Goal: Task Accomplishment & Management: Manage account settings

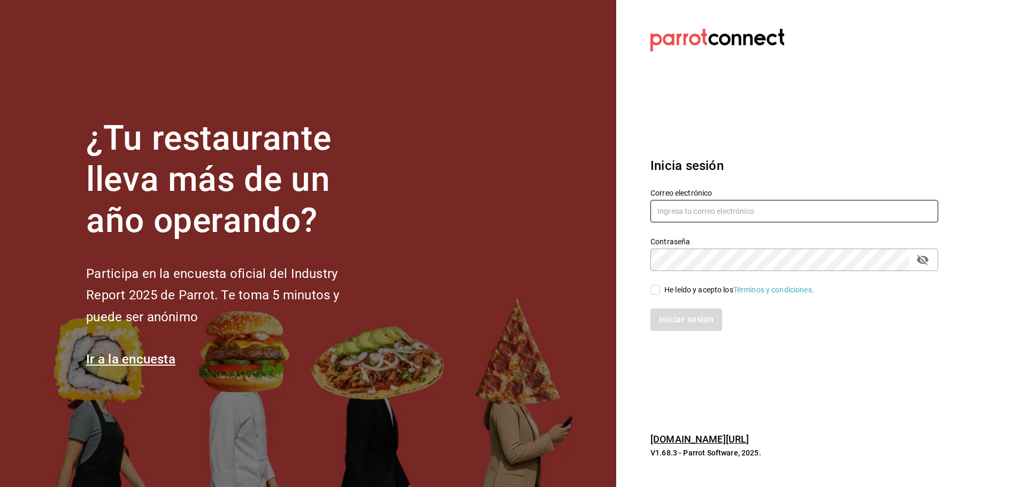
type input "cafemoretto@veracruz.com"
click at [667, 285] on div "He leído y acepto los Términos y condiciones." at bounding box center [739, 290] width 150 height 11
click at [660, 285] on input "He leído y acepto los Términos y condiciones." at bounding box center [656, 290] width 10 height 10
checkbox input "true"
click at [695, 210] on input "cafemoretto@veracruz.com" at bounding box center [795, 211] width 288 height 22
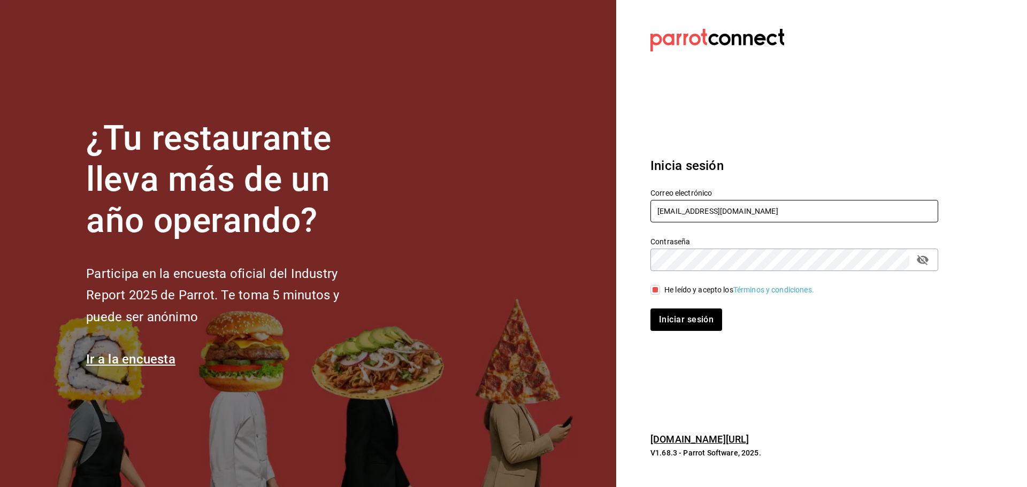
click at [695, 210] on input "cafemoretto@veracruz.com" at bounding box center [795, 211] width 288 height 22
paste input "angelopolitano@cdmx"
type input "angelopolitano@cdmx.com"
click at [697, 319] on button "Iniciar sesión" at bounding box center [687, 320] width 73 height 22
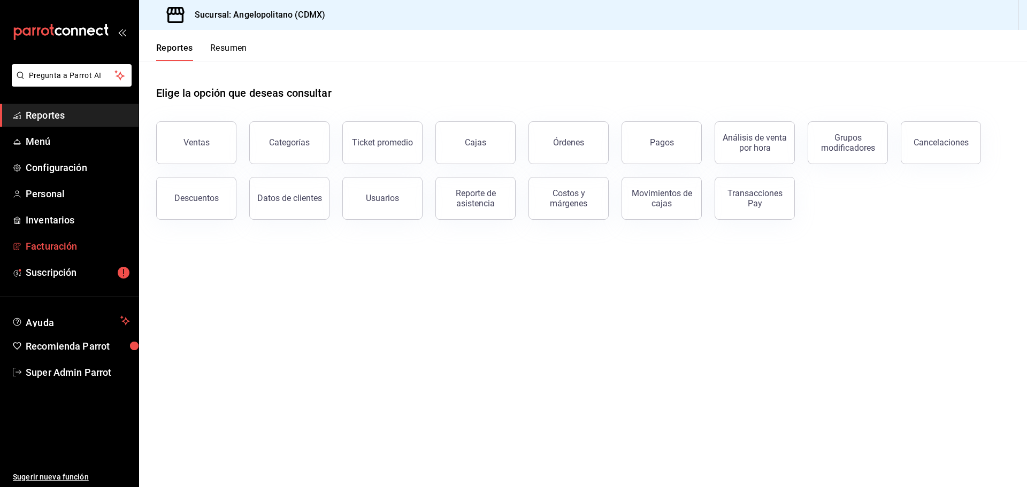
click at [67, 251] on span "Facturación" at bounding box center [78, 246] width 104 height 14
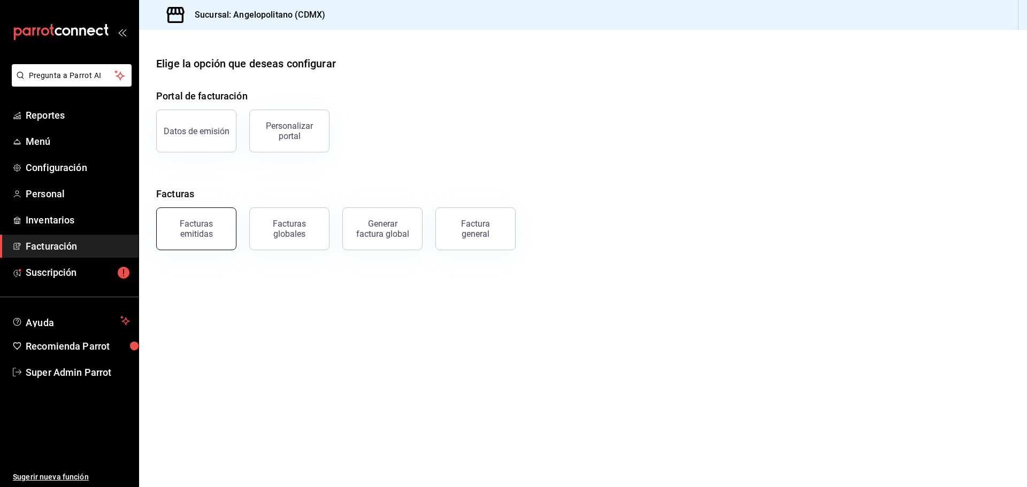
click at [204, 224] on div "Facturas emitidas" at bounding box center [196, 229] width 66 height 20
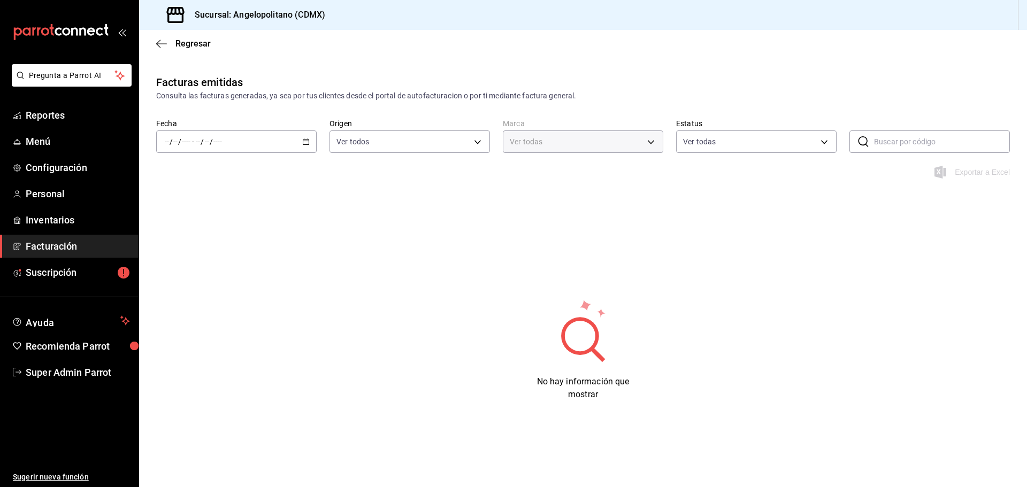
type input "e7b7265c-889c-41a5-bb0c-0e62bdb51750"
click at [303, 137] on div "/ / - / /" at bounding box center [236, 142] width 160 height 22
click at [174, 40] on span "Regresar" at bounding box center [183, 44] width 55 height 10
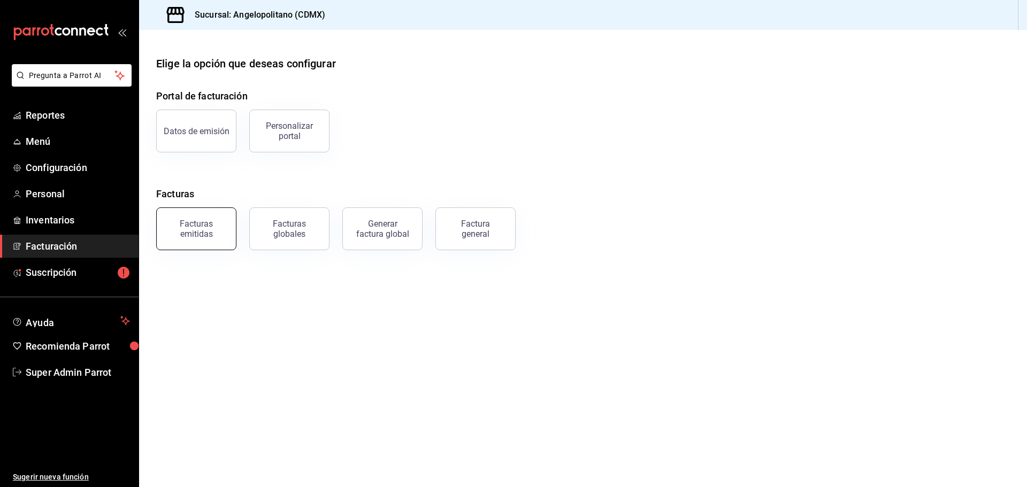
click at [213, 217] on button "Facturas emitidas" at bounding box center [196, 229] width 80 height 43
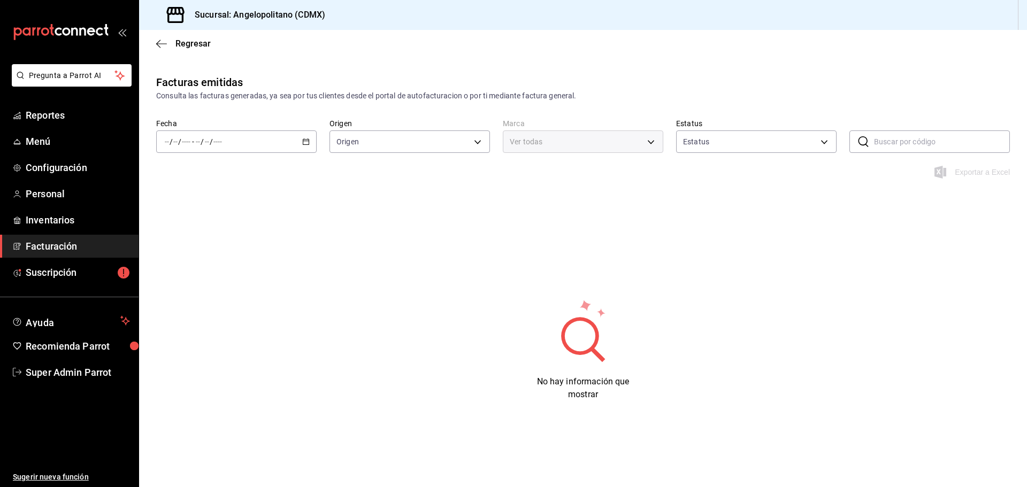
type input "ORDER_INVOICE,GENERAL_INVOICE"
type input "ACTIVE,PENDING_CANCELLATION,CANCELLED,PRE_CANCELLED"
type input "e7b7265c-889c-41a5-bb0c-0e62bdb51750"
click at [305, 141] on icon "button" at bounding box center [305, 141] width 7 height 7
click at [203, 172] on span "Hoy" at bounding box center [206, 174] width 83 height 11
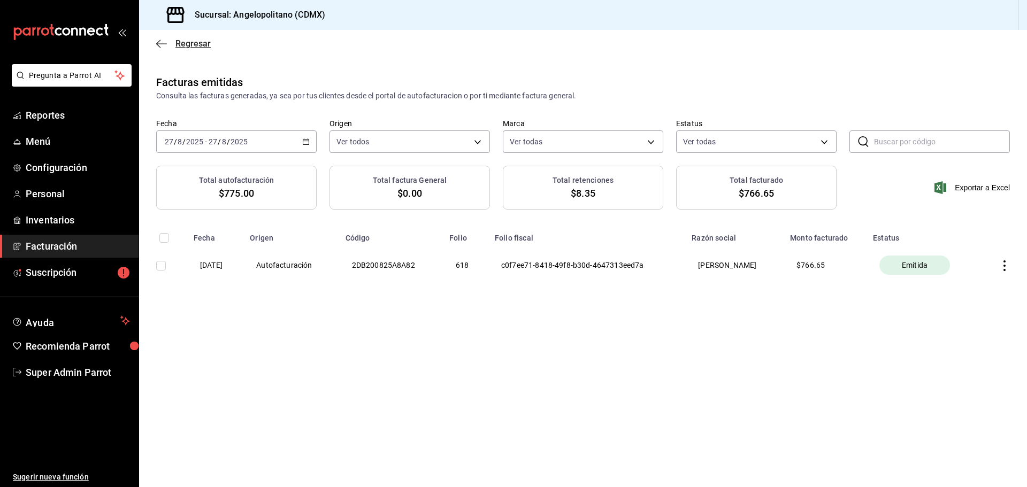
click at [158, 39] on icon "button" at bounding box center [161, 44] width 11 height 10
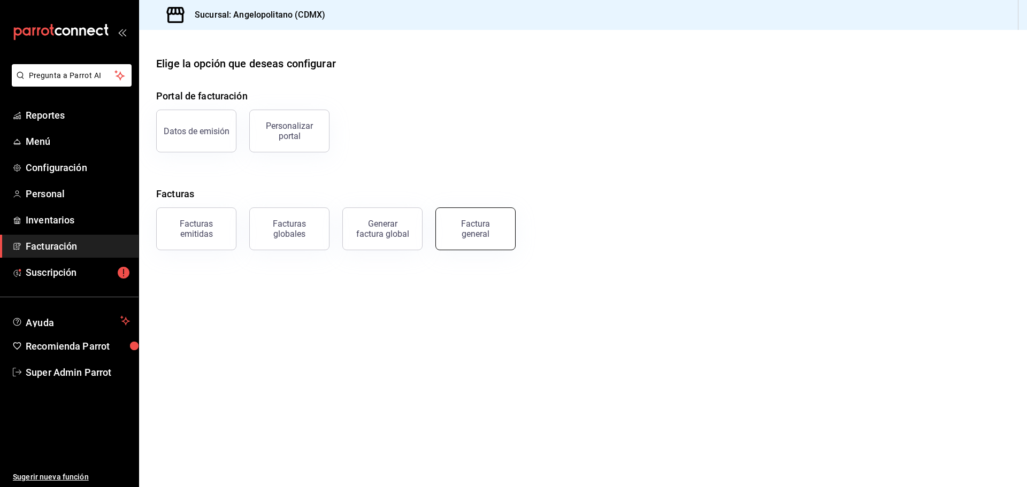
click at [476, 226] on div "Factura general" at bounding box center [475, 229] width 53 height 20
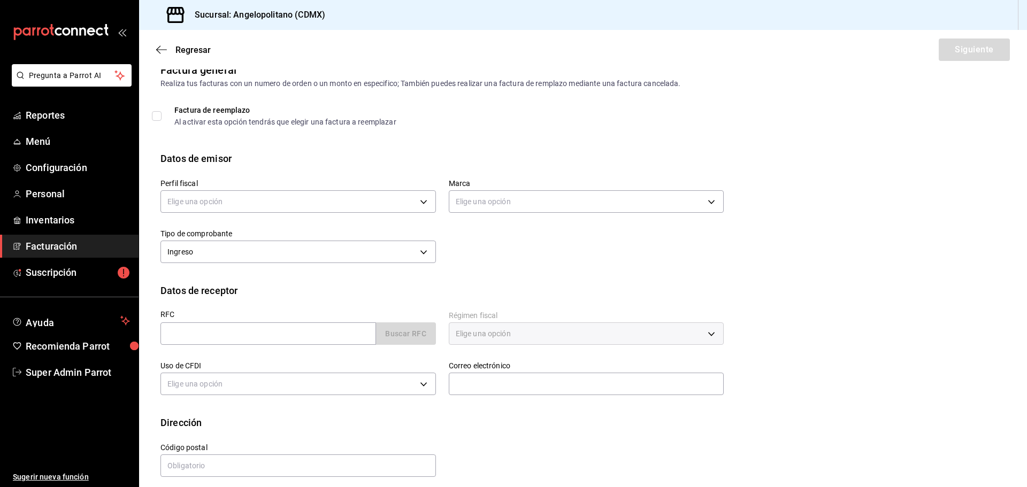
scroll to position [25, 0]
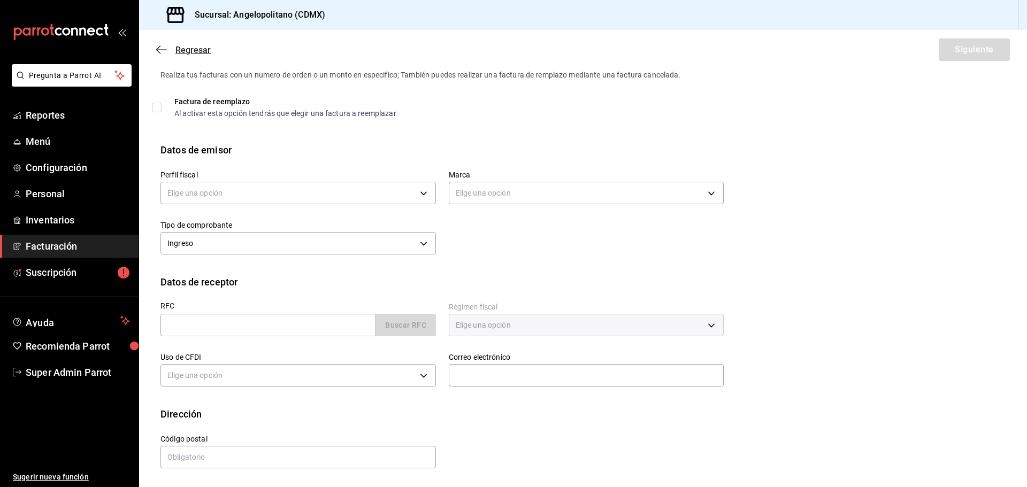
click at [156, 52] on icon "button" at bounding box center [161, 50] width 11 height 10
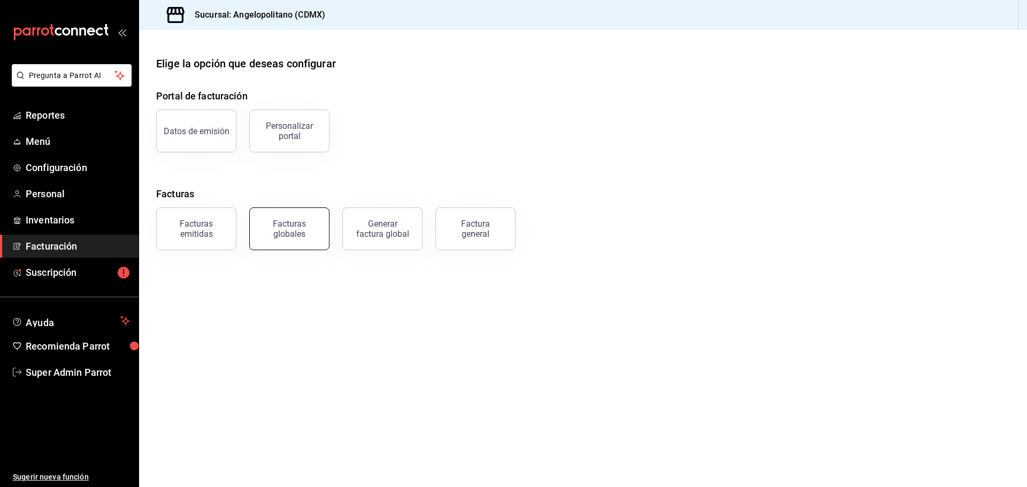
click at [304, 226] on div "Facturas globales" at bounding box center [289, 229] width 66 height 20
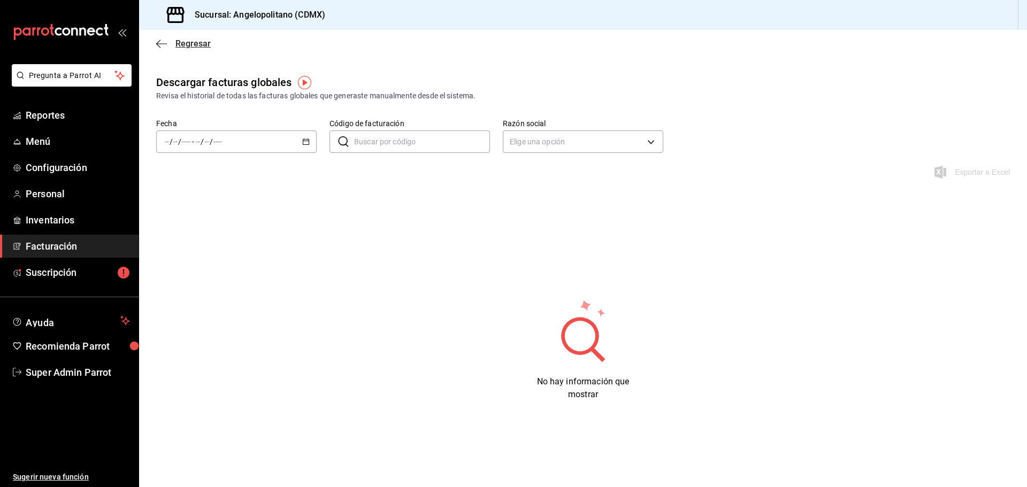
click at [163, 43] on icon "button" at bounding box center [161, 44] width 11 height 10
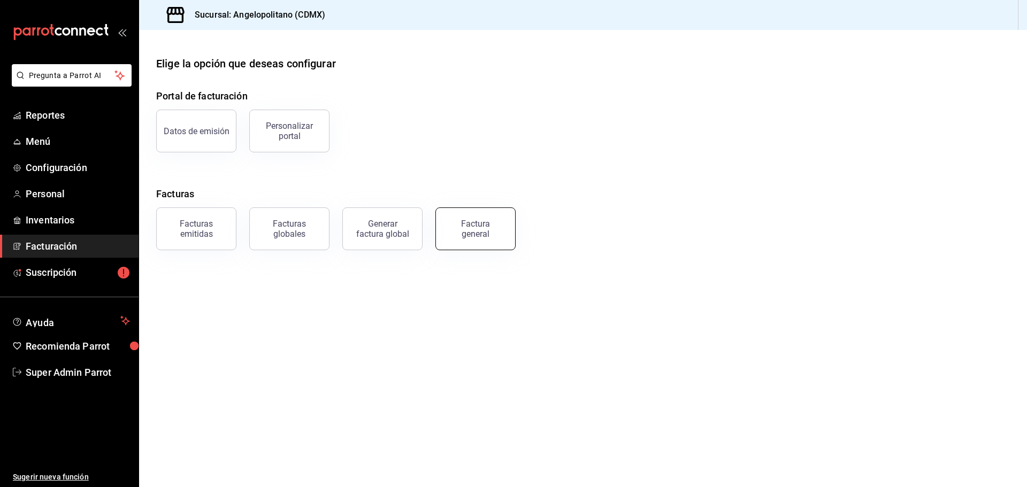
click at [441, 224] on button "Factura general" at bounding box center [475, 229] width 80 height 43
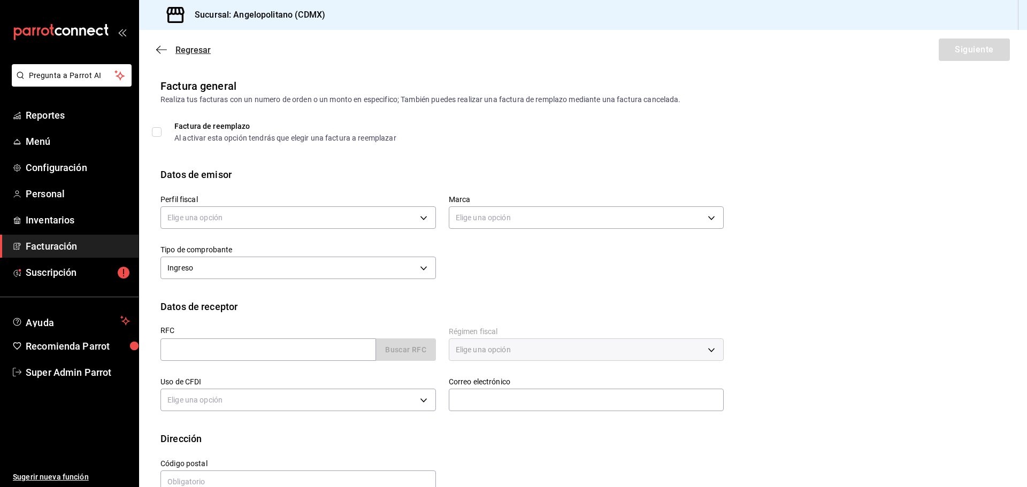
click at [162, 48] on icon "button" at bounding box center [161, 50] width 11 height 10
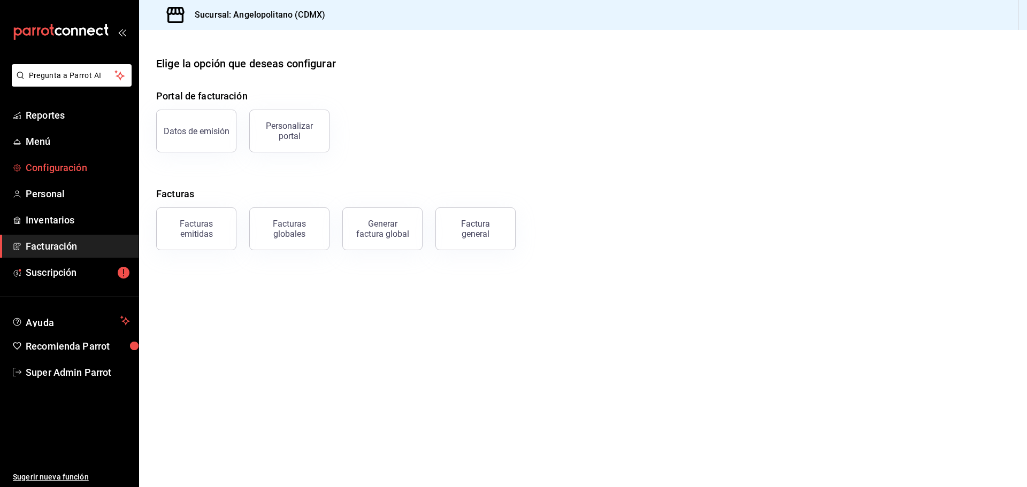
click at [64, 165] on span "Configuración" at bounding box center [78, 167] width 104 height 14
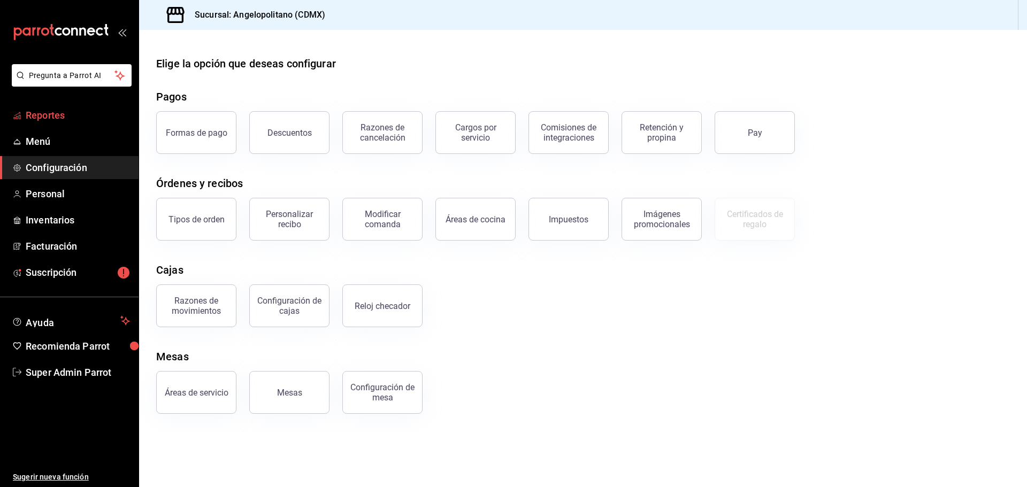
click at [63, 114] on span "Reportes" at bounding box center [78, 115] width 104 height 14
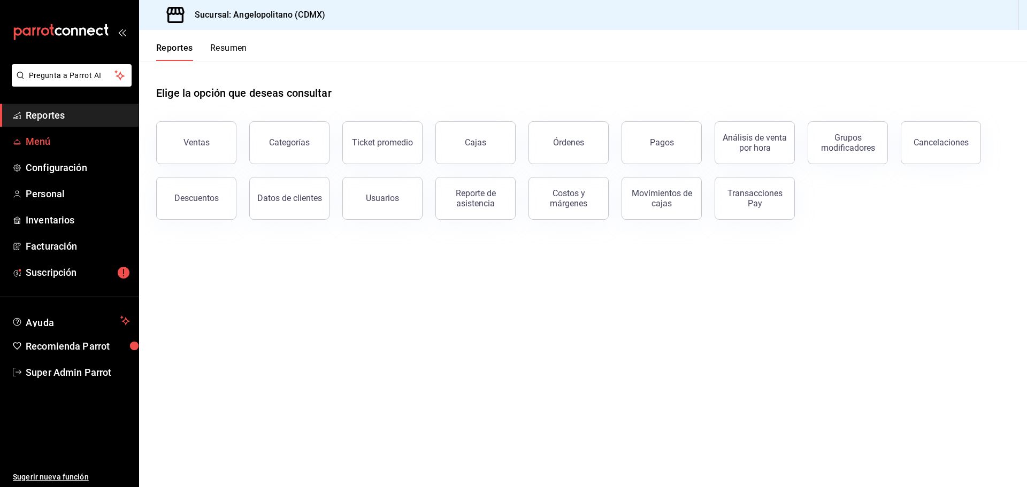
click at [67, 143] on span "Menú" at bounding box center [78, 141] width 104 height 14
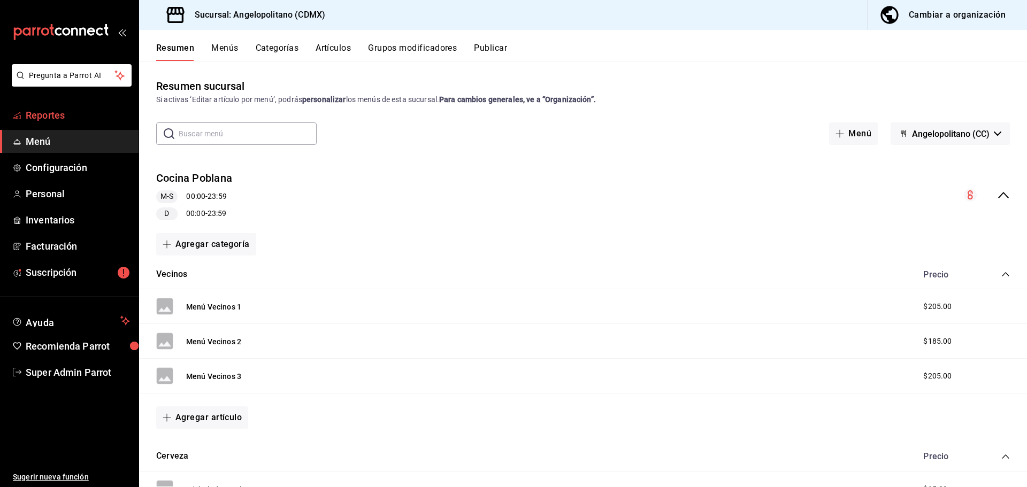
click at [65, 121] on span "Reportes" at bounding box center [78, 115] width 104 height 14
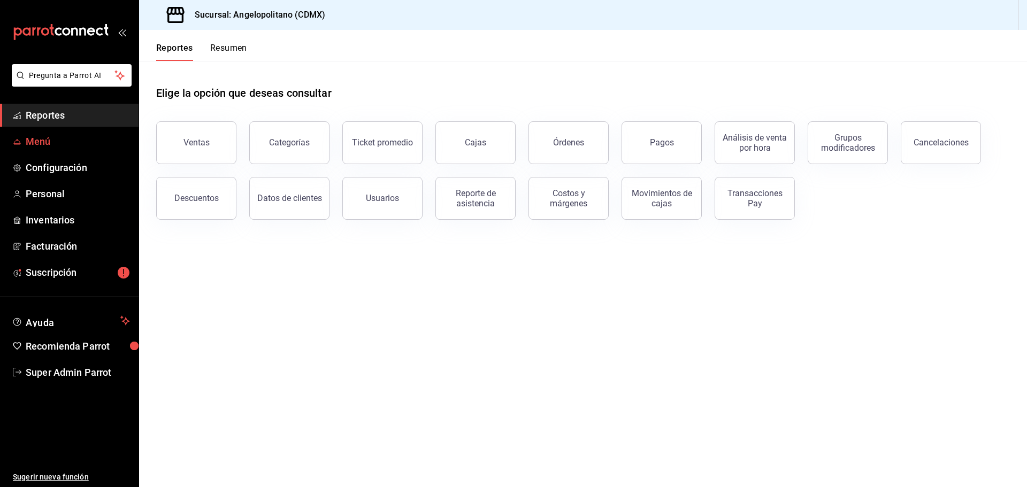
click at [65, 137] on span "Menú" at bounding box center [78, 141] width 104 height 14
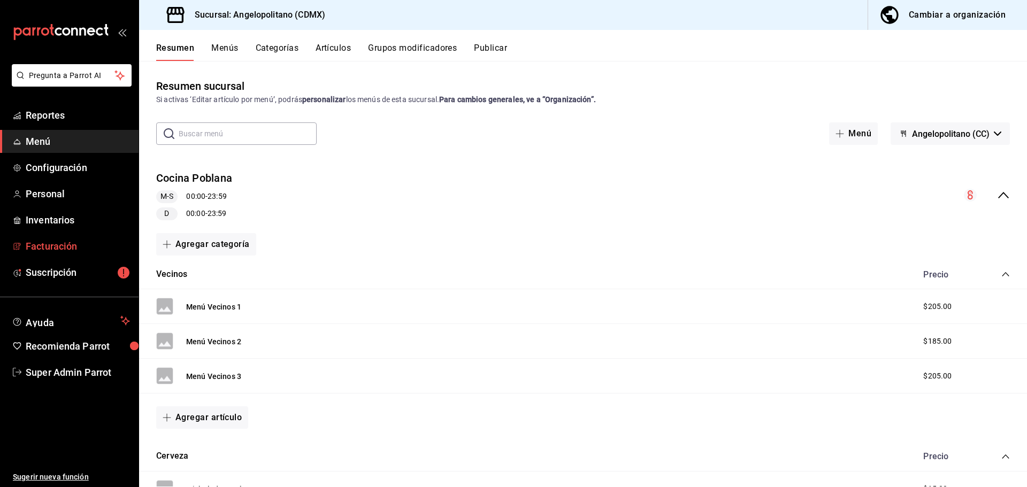
click at [78, 248] on span "Facturación" at bounding box center [78, 246] width 104 height 14
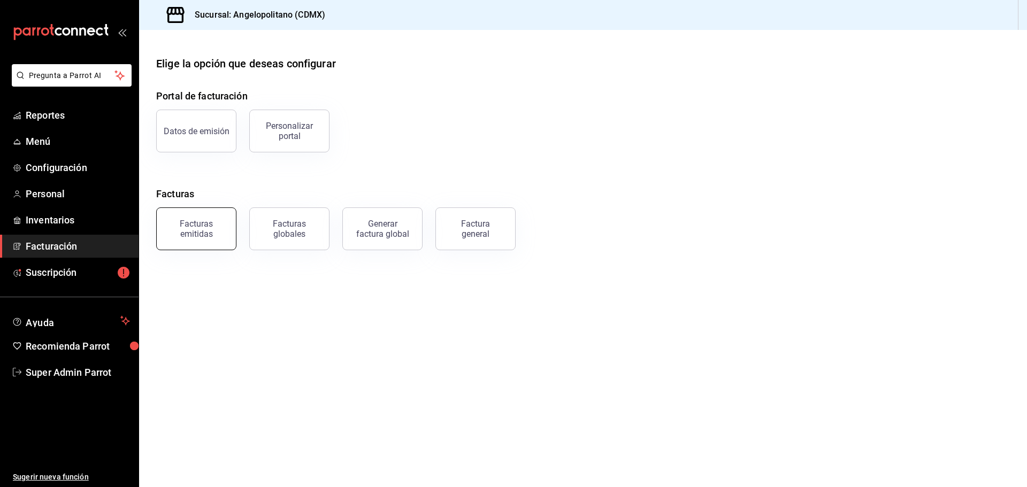
click at [210, 232] on div "Facturas emitidas" at bounding box center [196, 229] width 66 height 20
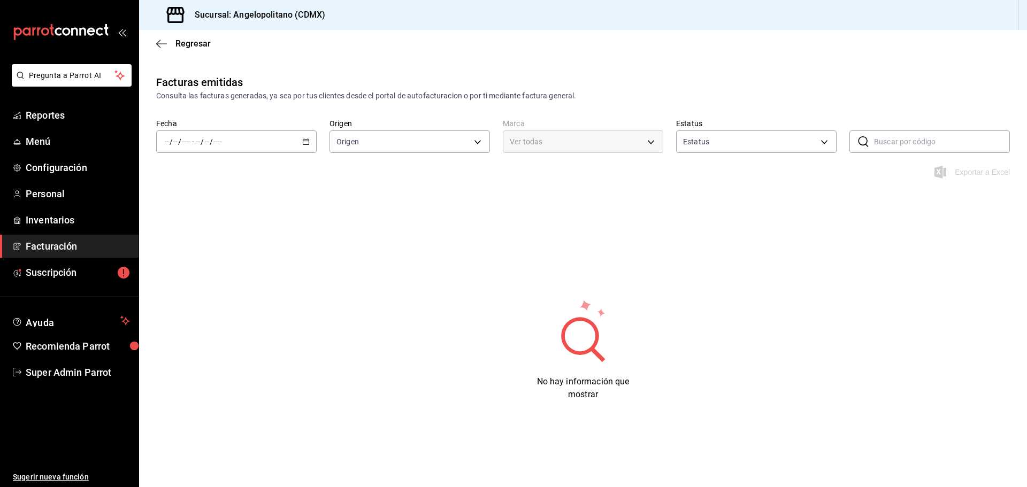
type input "ORDER_INVOICE,GENERAL_INVOICE"
type input "ACTIVE,PENDING_CANCELLATION,CANCELLED,PRE_CANCELLED"
type input "e7b7265c-889c-41a5-bb0c-0e62bdb51750"
click at [302, 203] on div "Facturas emitidas Consulta las facturas generadas, ya sea por tus clientes desd…" at bounding box center [583, 259] width 888 height 370
click at [889, 135] on input "text" at bounding box center [942, 141] width 136 height 21
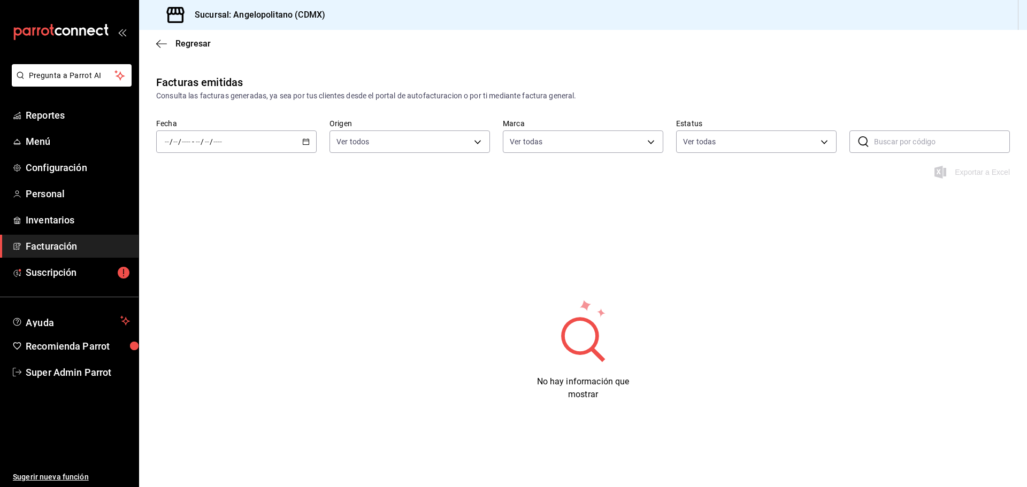
paste input "D91200825B1722"
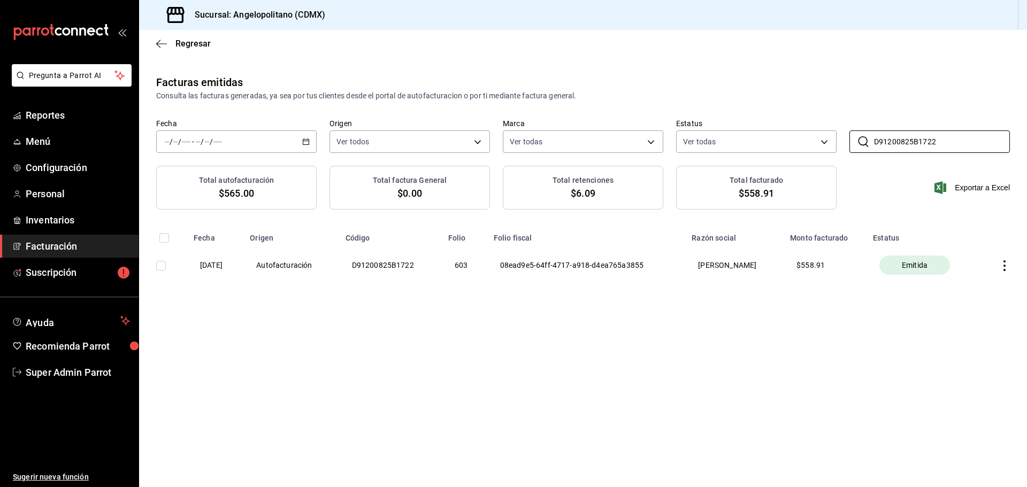
type input "D91200825B1722"
click at [700, 331] on main "Regresar Facturas emitidas Consulta las facturas generadas, ya sea por tus clie…" at bounding box center [583, 258] width 888 height 457
drag, startPoint x: 272, startPoint y: 264, endPoint x: 392, endPoint y: 282, distance: 120.8
click at [392, 282] on tr "[DATE] Autofacturación D91200825B1722 603 08ead9e5-64ff-4717-a918-d4ea765a3855 …" at bounding box center [583, 265] width 888 height 45
click at [355, 317] on div "Facturas emitidas Consulta las facturas generadas, ya sea por tus clientes desd…" at bounding box center [583, 202] width 888 height 256
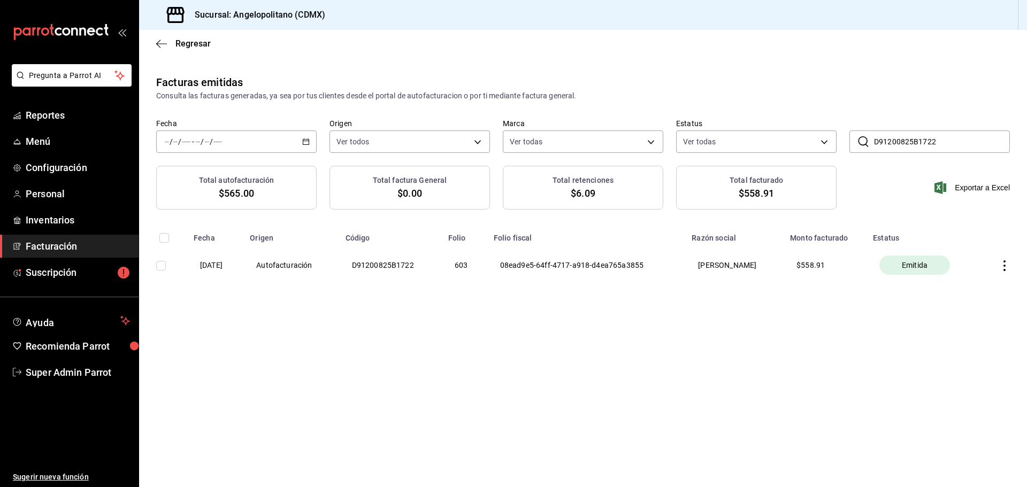
drag, startPoint x: 746, startPoint y: 347, endPoint x: 796, endPoint y: 338, distance: 50.5
click at [747, 347] on main "Regresar Facturas emitidas Consulta las facturas generadas, ya sea por tus clie…" at bounding box center [583, 258] width 888 height 457
click at [1001, 261] on icon "button" at bounding box center [1004, 266] width 11 height 11
click at [979, 241] on div "Descargar PDF" at bounding box center [970, 239] width 51 height 9
click at [630, 327] on div "Facturas emitidas Consulta las facturas generadas, ya sea por tus clientes desd…" at bounding box center [583, 202] width 888 height 256
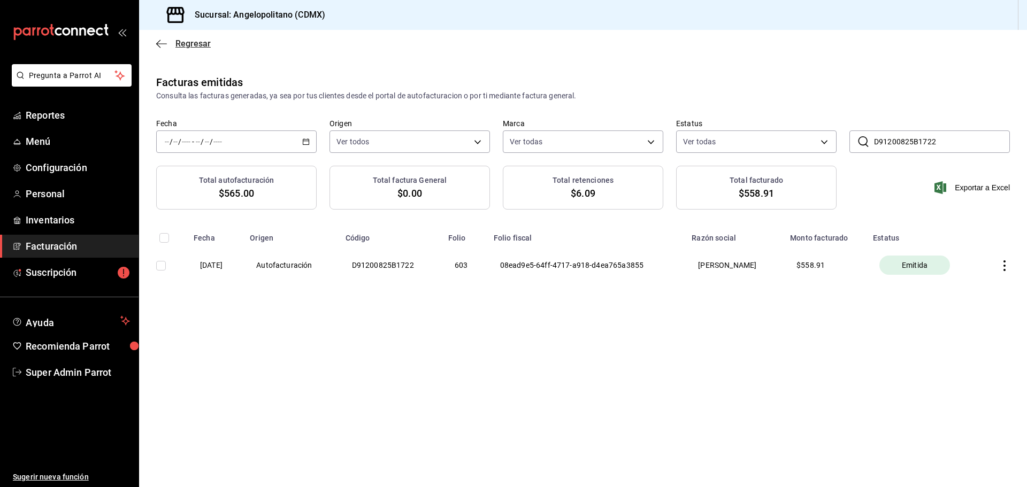
click at [165, 48] on icon "button" at bounding box center [161, 44] width 11 height 10
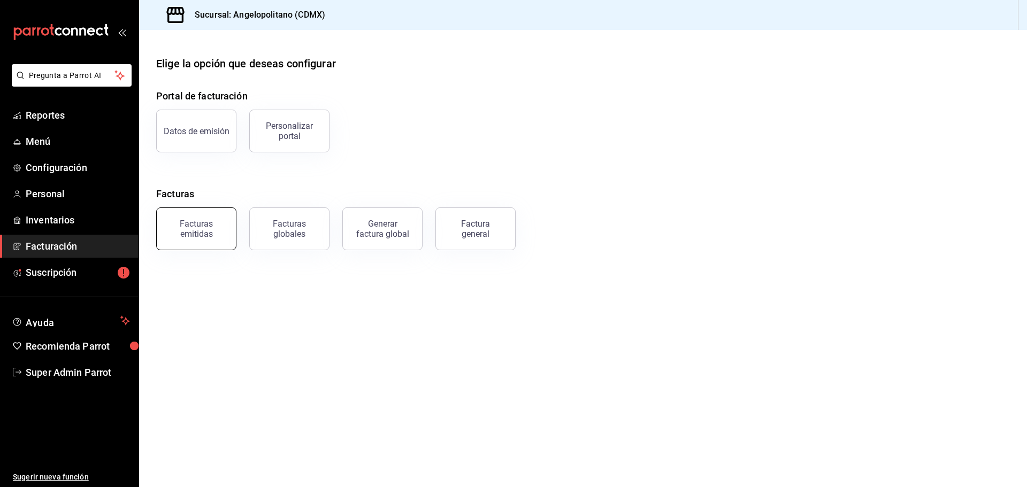
click at [220, 230] on div "Facturas emitidas" at bounding box center [196, 229] width 66 height 20
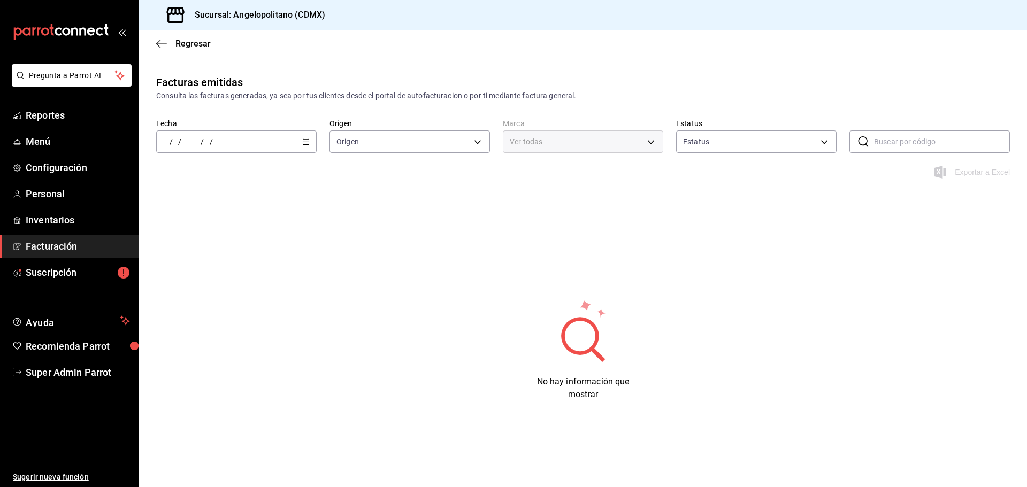
type input "ORDER_INVOICE,GENERAL_INVOICE"
type input "ACTIVE,PENDING_CANCELLATION,CANCELLED,PRE_CANCELLED"
type input "e7b7265c-889c-41a5-bb0c-0e62bdb51750"
click at [881, 142] on input "text" at bounding box center [942, 141] width 136 height 21
type input "D91200825B1722"
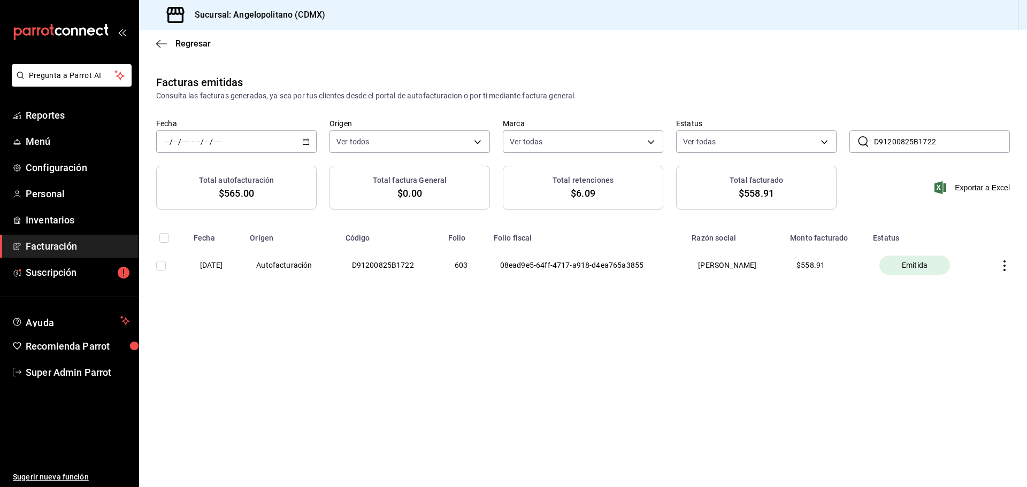
click at [580, 190] on span "$6.09" at bounding box center [583, 193] width 25 height 14
click at [898, 141] on input "D91200825B1722" at bounding box center [942, 141] width 136 height 21
click at [728, 197] on div "Total facturado $558.91" at bounding box center [756, 188] width 160 height 44
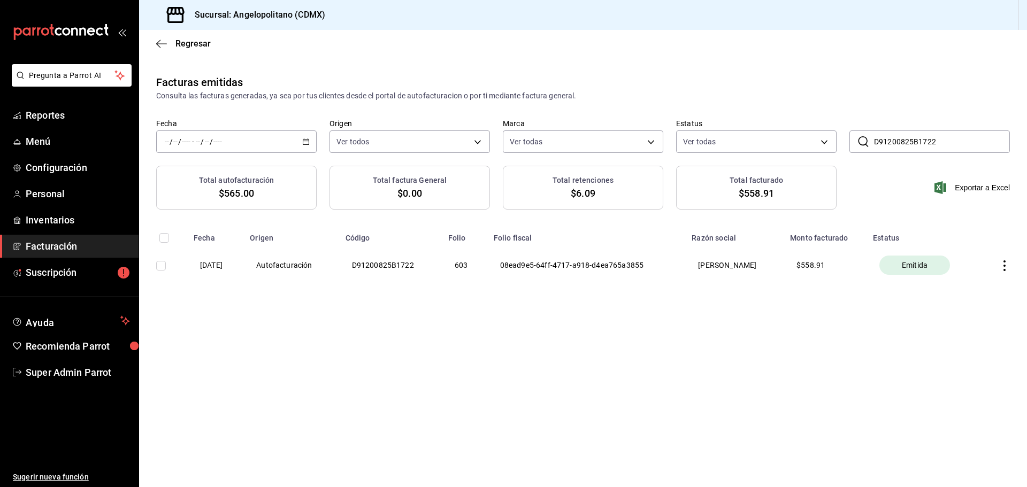
click at [613, 193] on div "Total retenciones $6.09" at bounding box center [583, 188] width 160 height 44
click at [158, 43] on icon "button" at bounding box center [161, 43] width 11 height 1
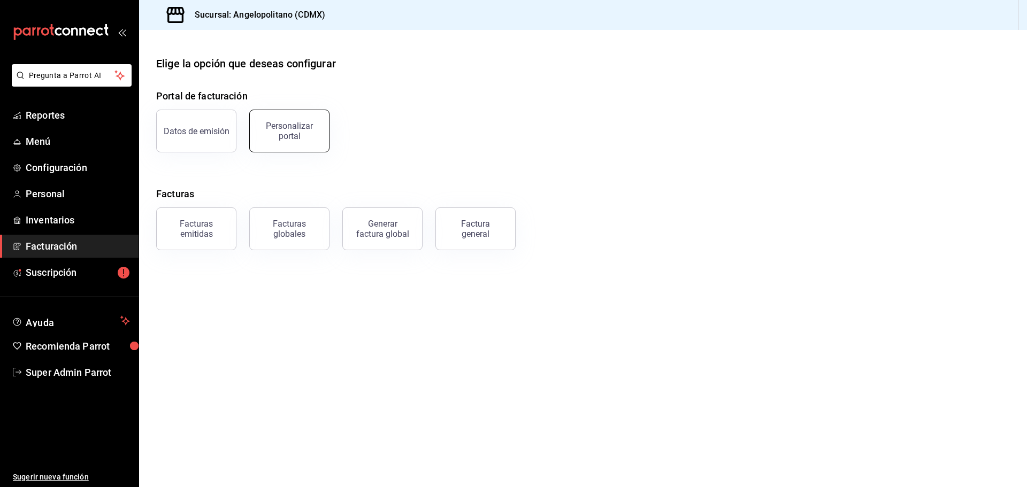
click at [300, 137] on div "Personalizar portal" at bounding box center [289, 131] width 66 height 20
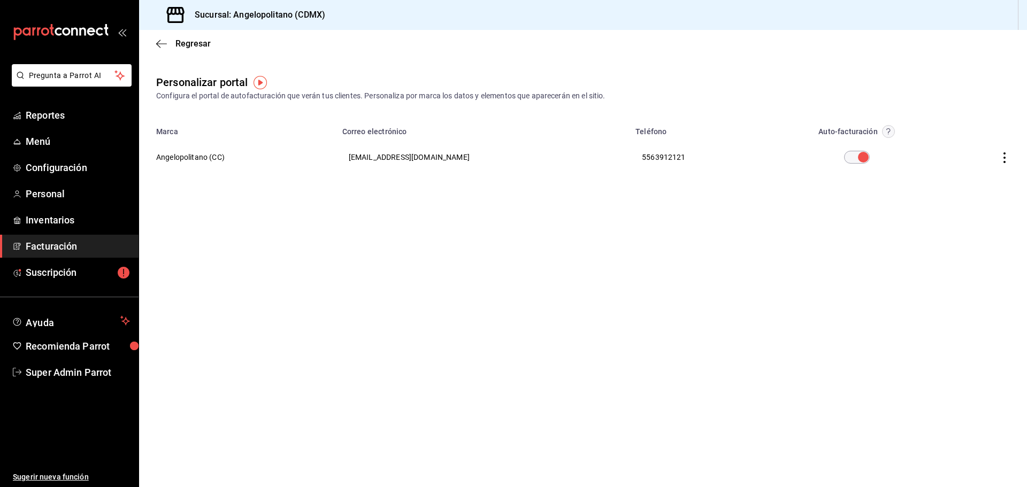
click at [197, 165] on th "Angelopolitano (CC)" at bounding box center [237, 157] width 197 height 39
click at [1008, 152] on icon "button" at bounding box center [1004, 157] width 11 height 11
click at [963, 144] on li "Editar" at bounding box center [956, 144] width 107 height 27
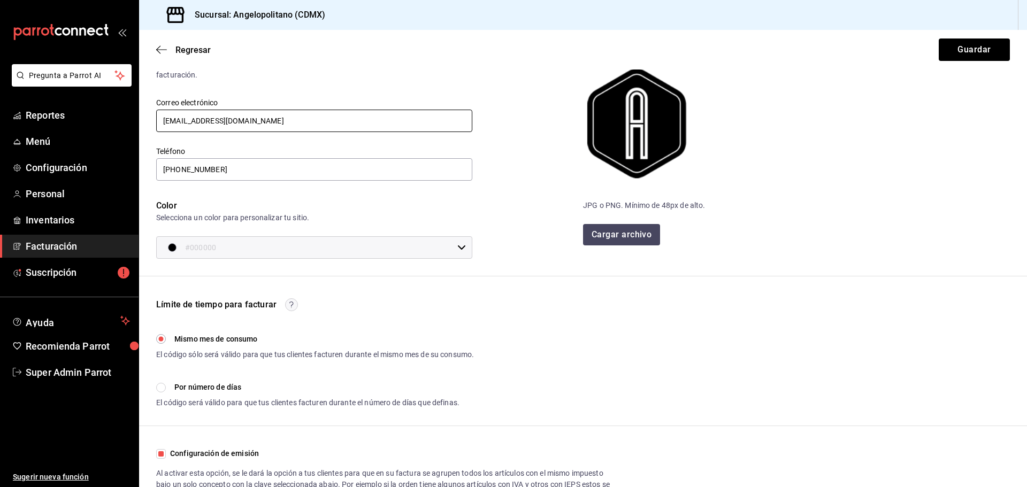
scroll to position [169, 0]
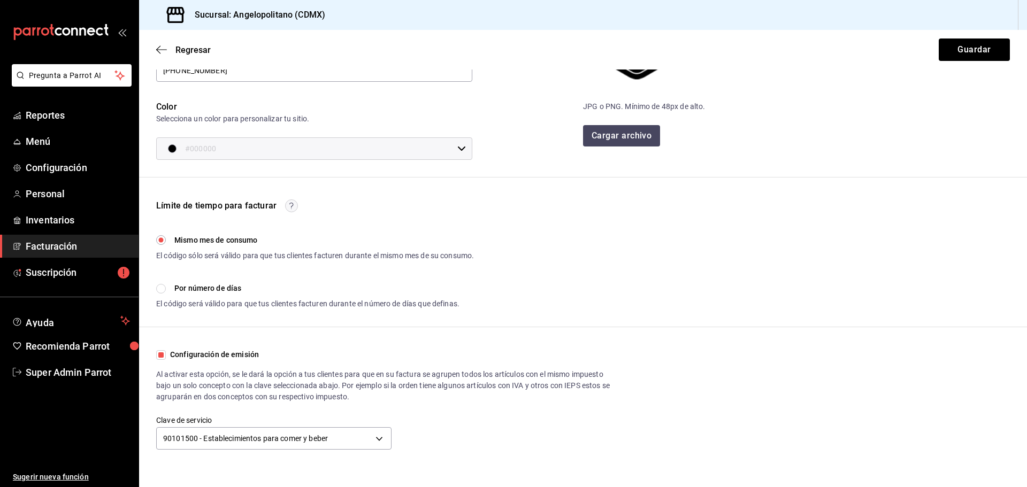
click at [290, 205] on circle "button" at bounding box center [292, 206] width 12 height 12
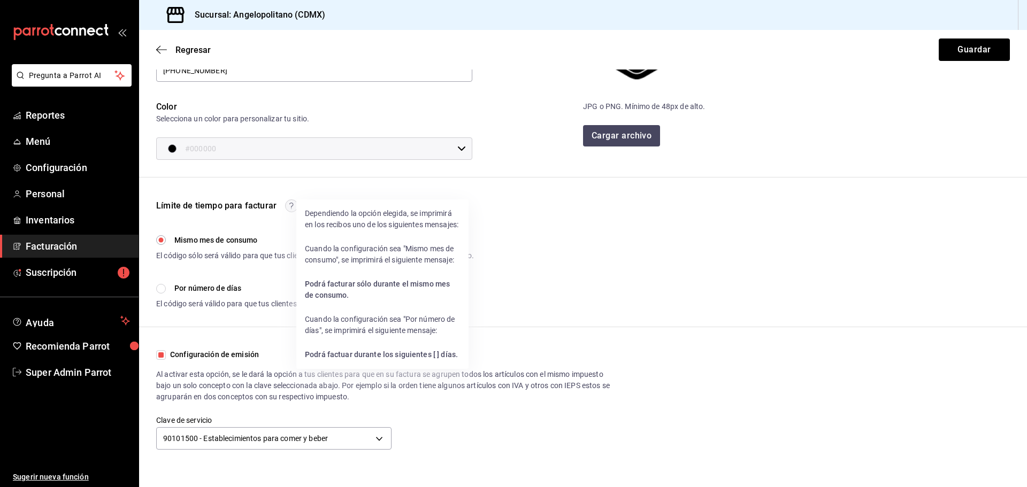
click at [290, 205] on div at bounding box center [513, 243] width 1027 height 487
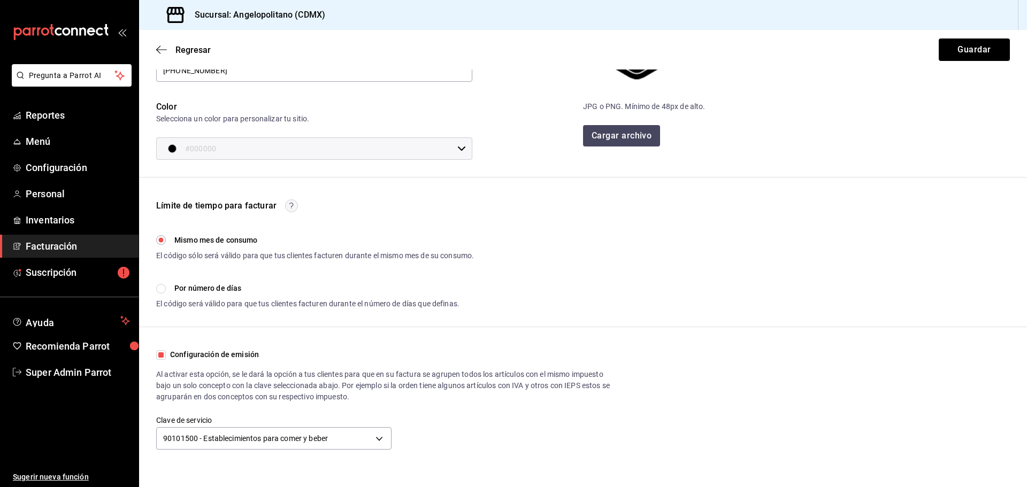
click at [305, 202] on fieldset "Límite de tiempo para facturar Mismo mes de consumo El código sólo será válido …" at bounding box center [315, 254] width 318 height 111
click at [161, 52] on icon "button" at bounding box center [161, 50] width 11 height 10
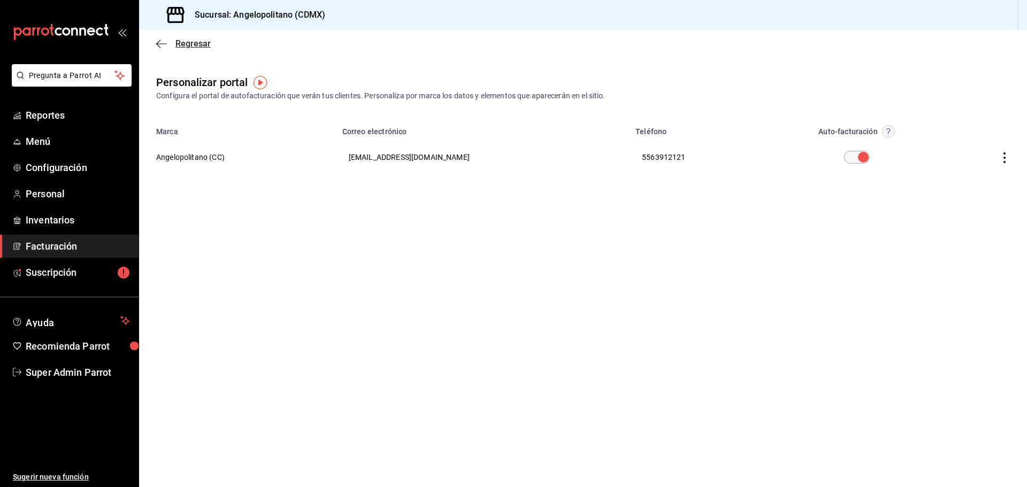
click at [167, 42] on span "Regresar" at bounding box center [183, 44] width 55 height 10
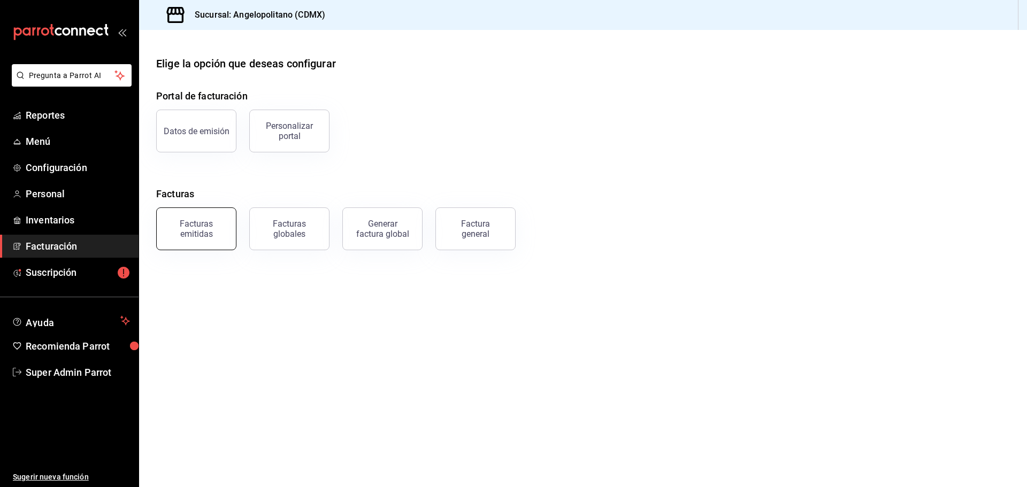
click at [205, 240] on button "Facturas emitidas" at bounding box center [196, 229] width 80 height 43
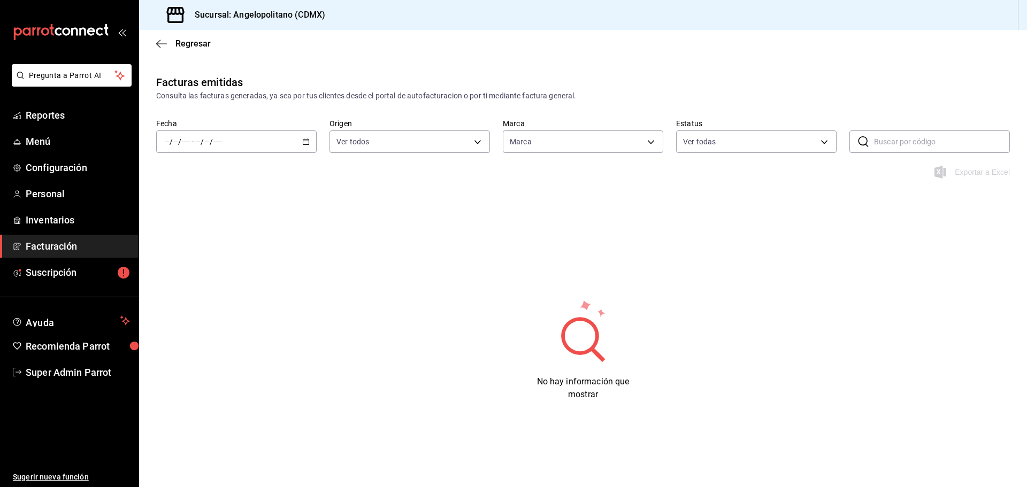
type input "e7b7265c-889c-41a5-bb0c-0e62bdb51750"
click at [303, 140] on \(Stroke\) "button" at bounding box center [306, 142] width 6 height 6
click at [304, 96] on div "Consulta las facturas generadas, ya sea por tus clientes desde el portal de aut…" at bounding box center [583, 95] width 854 height 11
click at [172, 45] on span "Regresar" at bounding box center [183, 44] width 55 height 10
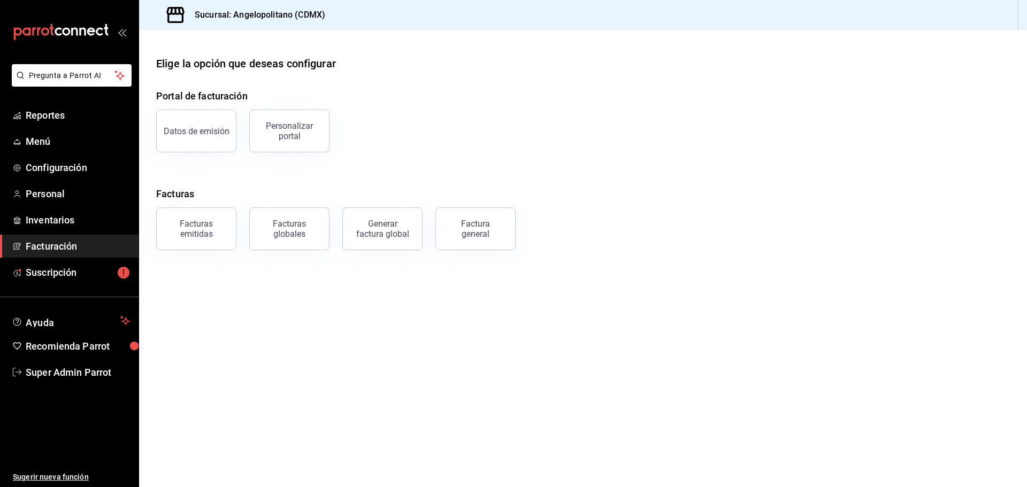
click at [407, 181] on div "Portal de facturación Datos de emisión Personalizar portal Facturas Facturas em…" at bounding box center [583, 170] width 854 height 162
drag, startPoint x: 269, startPoint y: 17, endPoint x: 351, endPoint y: 18, distance: 82.4
click at [351, 18] on div "Sucursal: Angelopolitano (CDMX)" at bounding box center [583, 15] width 888 height 30
click at [347, 58] on div "Elige la opción que deseas configurar" at bounding box center [583, 64] width 854 height 16
click at [276, 130] on div "Personalizar portal" at bounding box center [289, 131] width 66 height 20
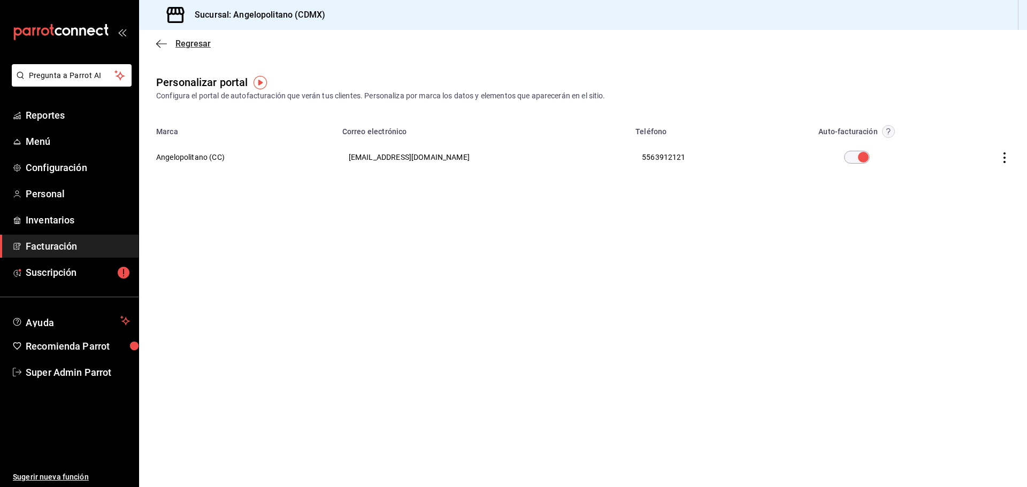
click at [167, 43] on span "Regresar" at bounding box center [183, 44] width 55 height 10
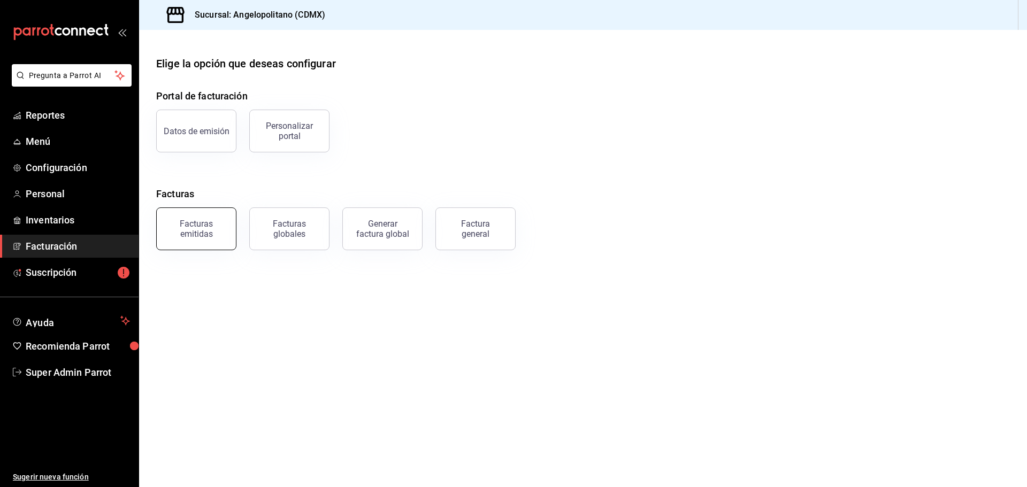
click at [197, 231] on div "Facturas emitidas" at bounding box center [196, 229] width 66 height 20
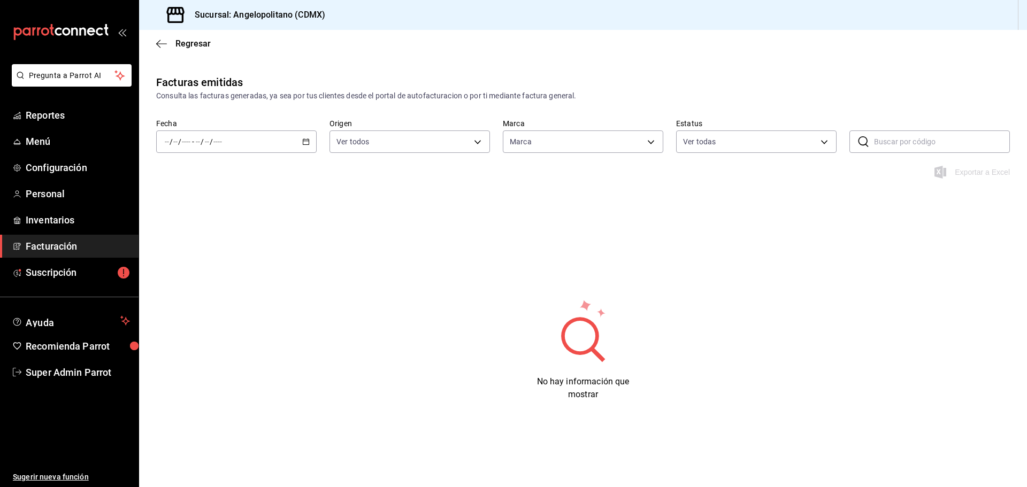
type input "e7b7265c-889c-41a5-bb0c-0e62bdb51750"
click at [311, 139] on div "/ / - / /" at bounding box center [236, 142] width 160 height 22
click at [207, 245] on span "Mes actual" at bounding box center [206, 246] width 83 height 11
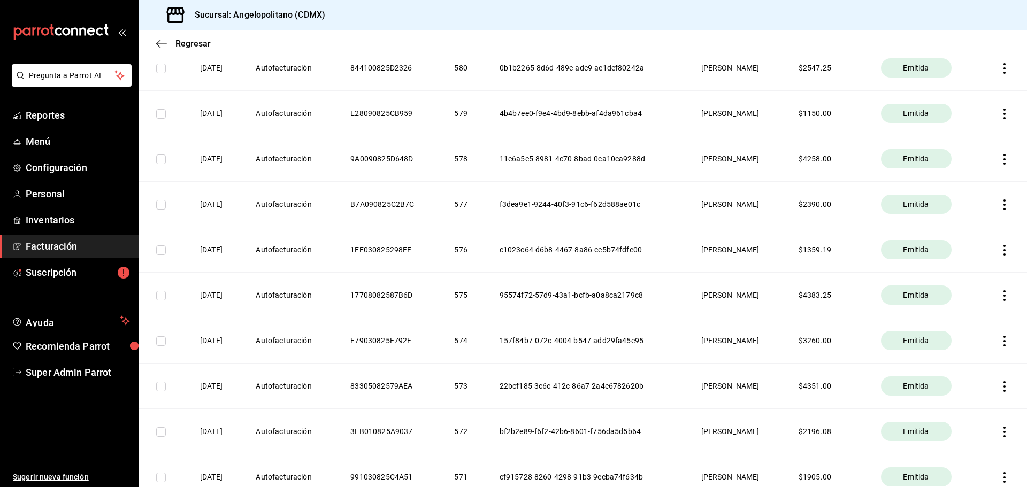
scroll to position [2044, 0]
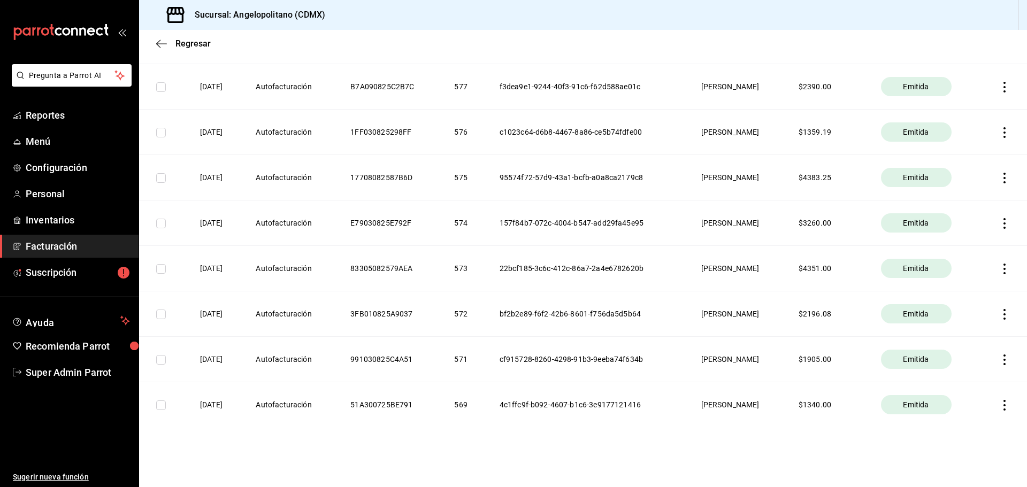
drag, startPoint x: 200, startPoint y: 402, endPoint x: 244, endPoint y: 404, distance: 44.0
click at [243, 404] on th "[DATE]" at bounding box center [215, 405] width 56 height 45
click at [242, 424] on th "[DATE]" at bounding box center [215, 405] width 56 height 45
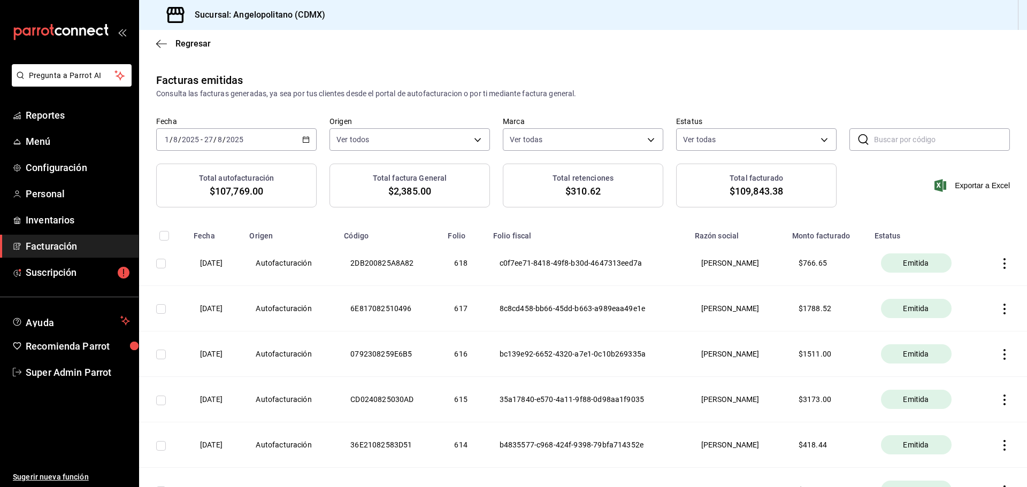
scroll to position [0, 0]
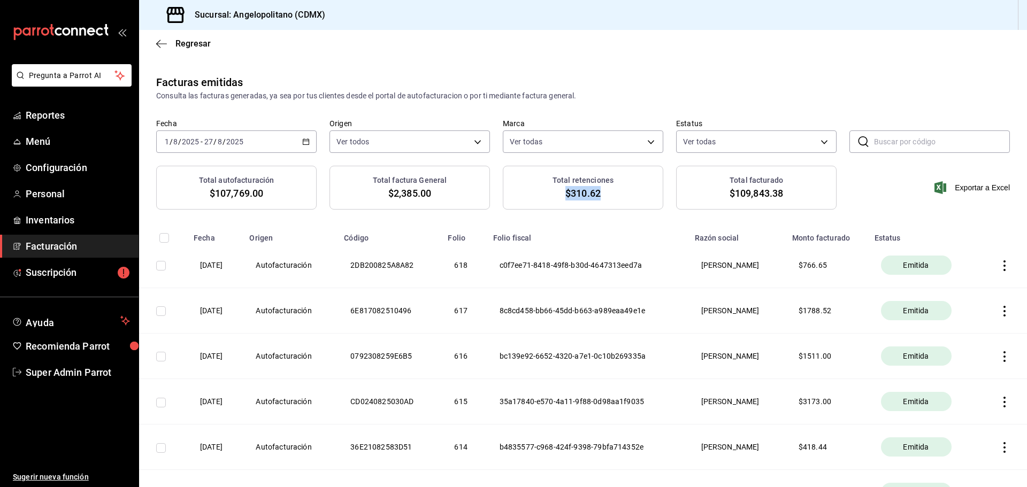
drag, startPoint x: 553, startPoint y: 194, endPoint x: 602, endPoint y: 200, distance: 49.6
click at [602, 200] on div "Total retenciones $310.62" at bounding box center [583, 188] width 160 height 44
click at [584, 198] on span "$310.62" at bounding box center [582, 193] width 35 height 14
click at [565, 193] on span "$310.62" at bounding box center [582, 193] width 35 height 14
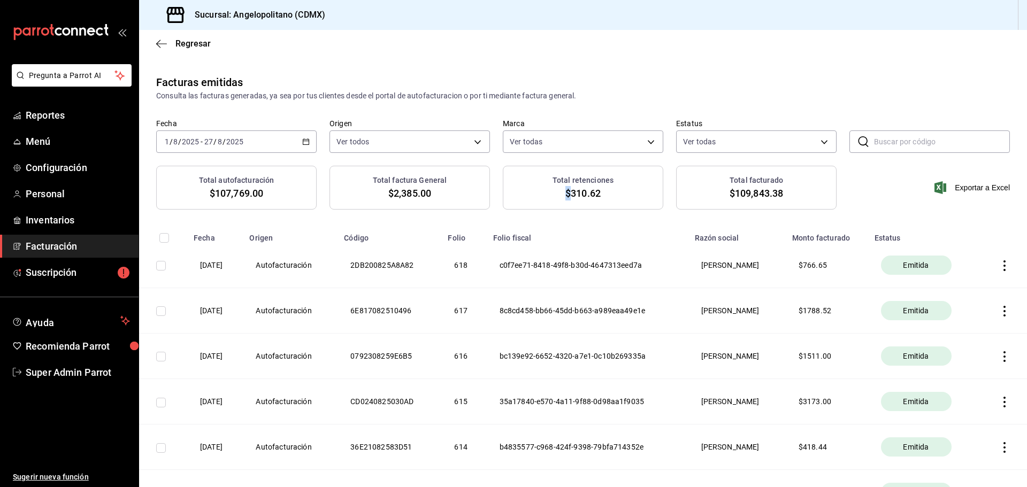
click at [565, 193] on span "$310.62" at bounding box center [582, 193] width 35 height 14
click at [591, 178] on h3 "Total retenciones" at bounding box center [583, 180] width 61 height 11
click at [163, 48] on icon "button" at bounding box center [161, 44] width 11 height 10
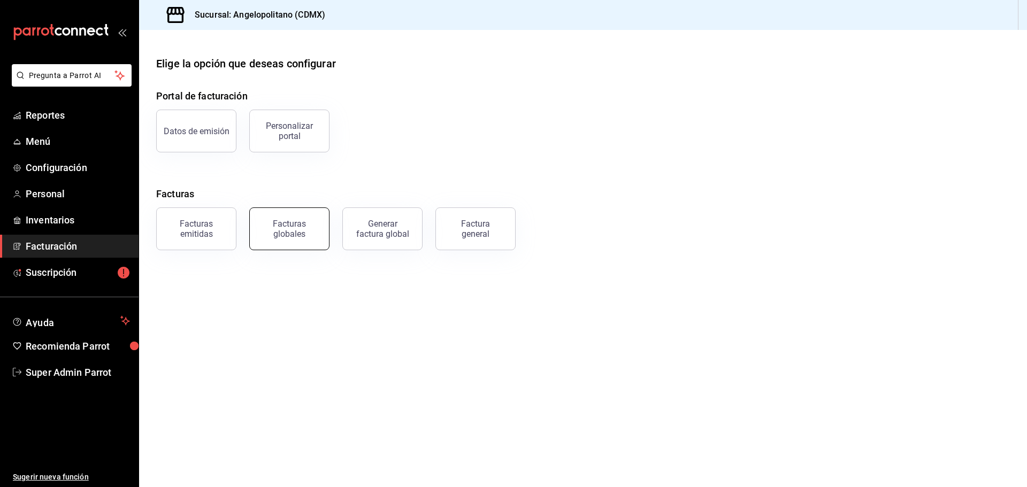
click at [294, 232] on div "Facturas globales" at bounding box center [289, 229] width 66 height 20
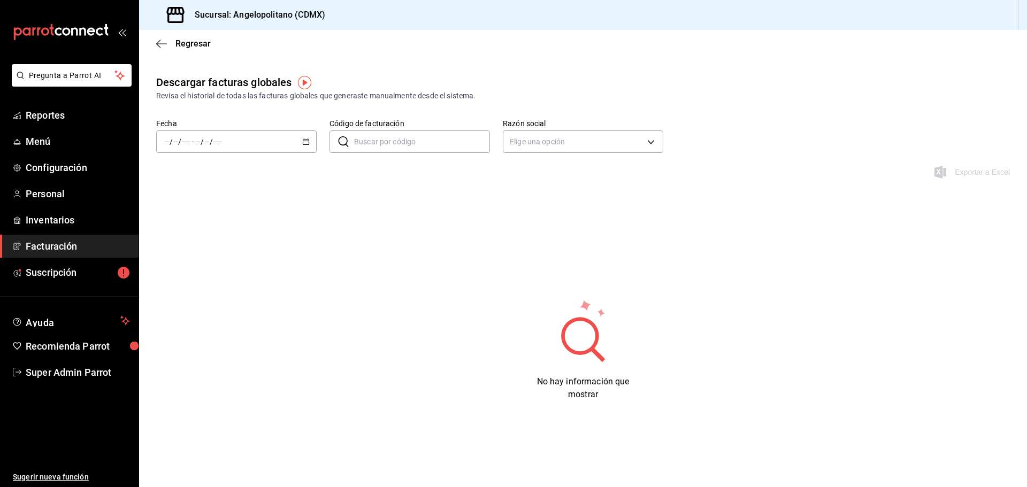
click at [163, 49] on div "Regresar" at bounding box center [583, 43] width 888 height 27
click at [162, 44] on icon "button" at bounding box center [161, 43] width 11 height 1
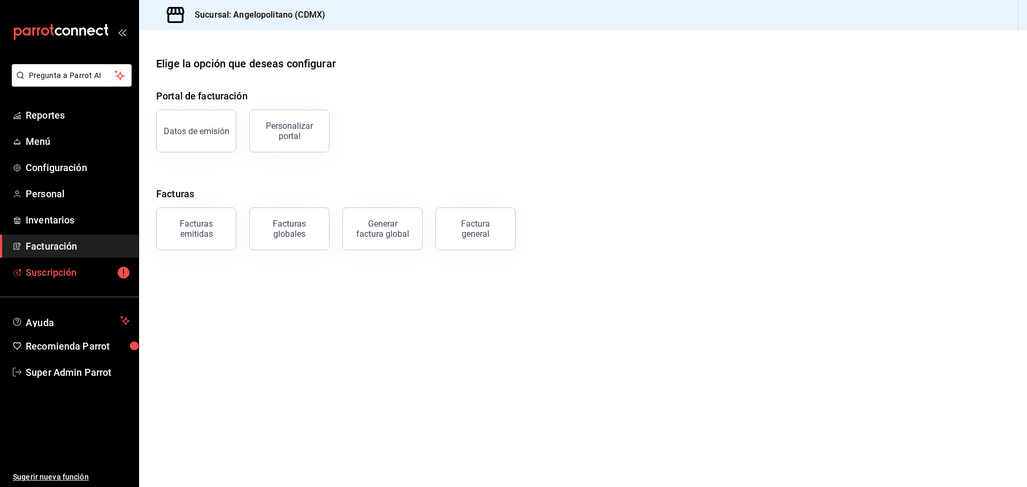
click at [99, 283] on link "Suscripción" at bounding box center [69, 272] width 139 height 23
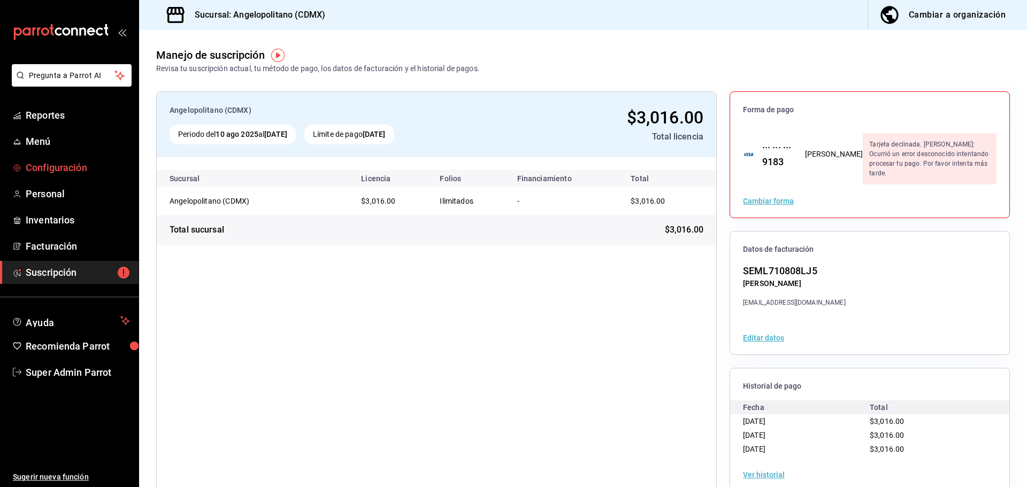
click at [70, 162] on span "Configuración" at bounding box center [78, 167] width 104 height 14
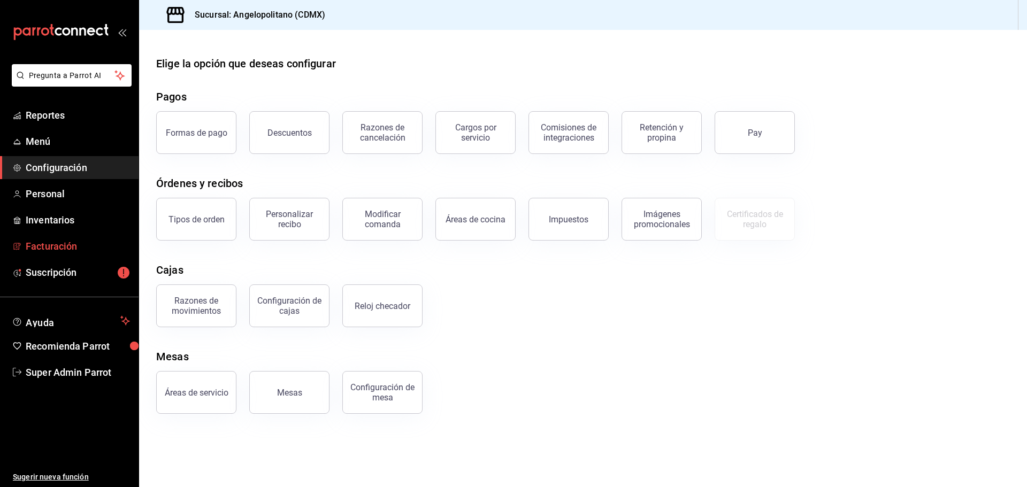
click at [55, 246] on span "Facturación" at bounding box center [78, 246] width 104 height 14
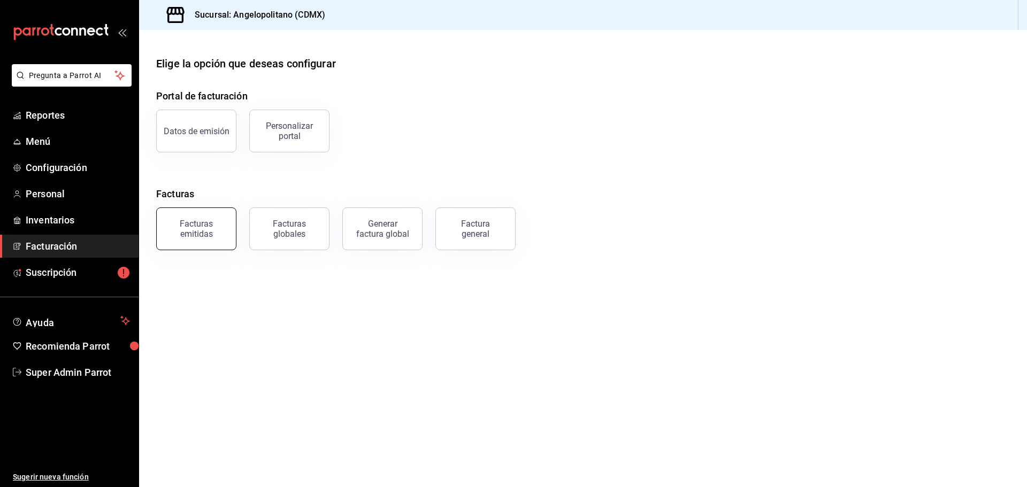
click at [203, 226] on div "Facturas emitidas" at bounding box center [196, 229] width 66 height 20
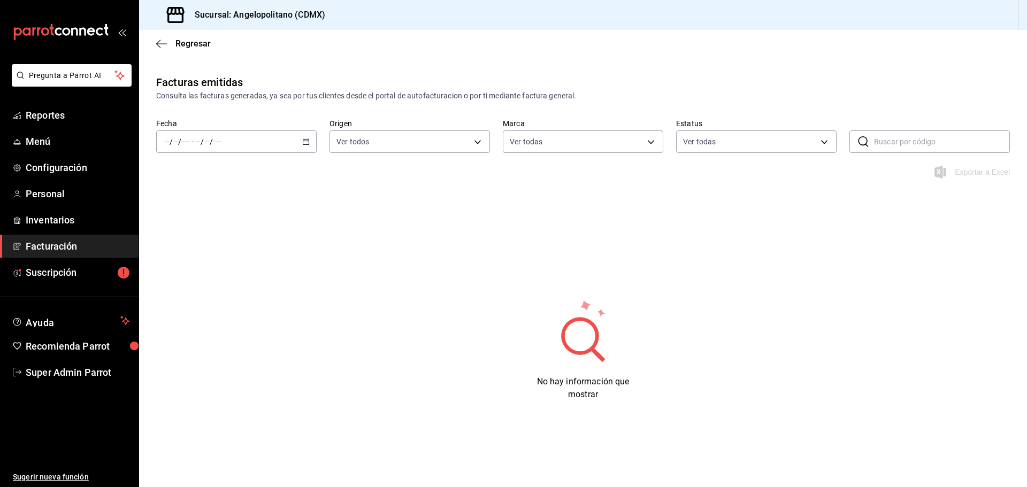
type input "e7b7265c-889c-41a5-bb0c-0e62bdb51750"
click at [161, 48] on icon "button" at bounding box center [161, 44] width 11 height 10
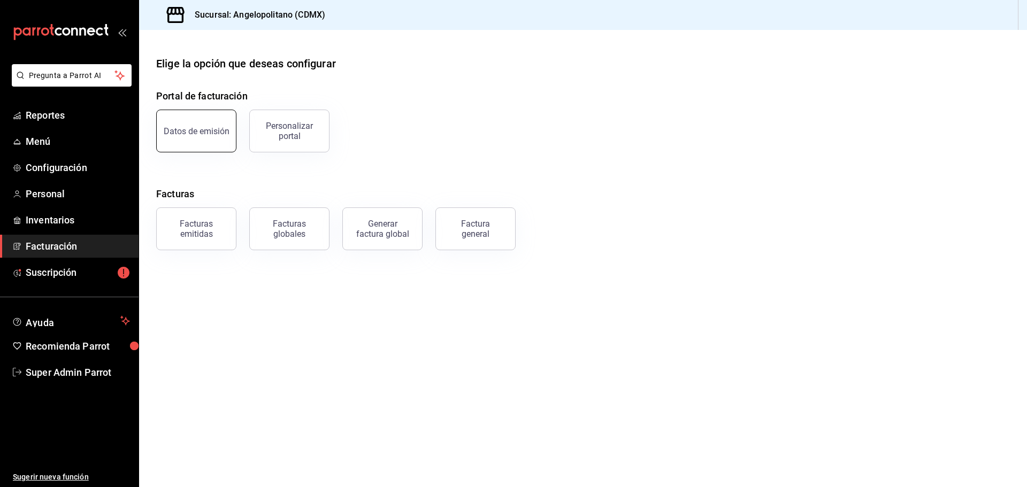
click at [207, 141] on button "Datos de emisión" at bounding box center [196, 131] width 80 height 43
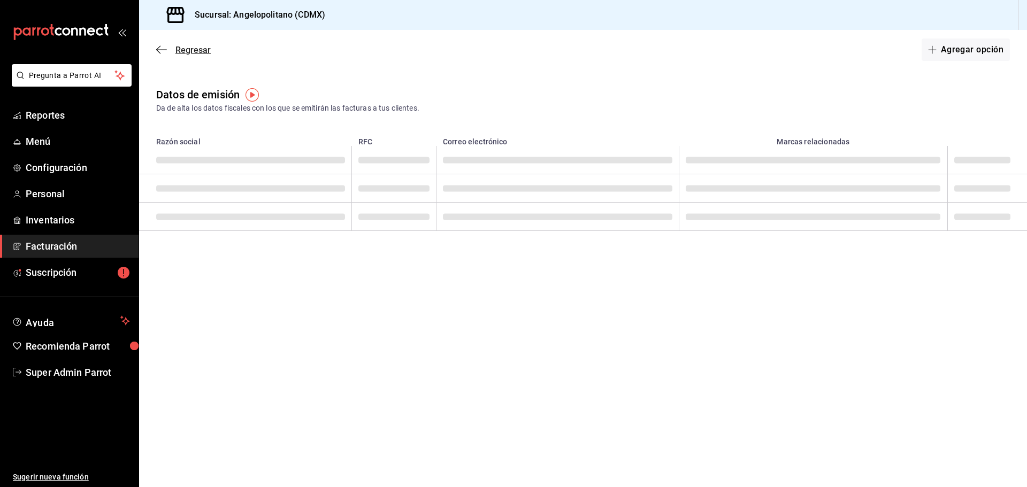
click at [160, 52] on icon "button" at bounding box center [161, 50] width 11 height 10
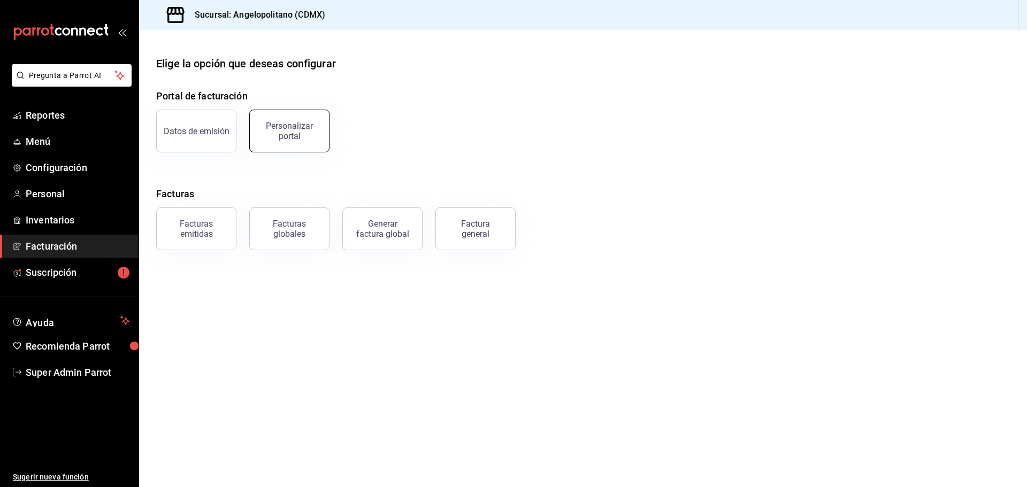
click at [284, 134] on div "Personalizar portal" at bounding box center [289, 131] width 66 height 20
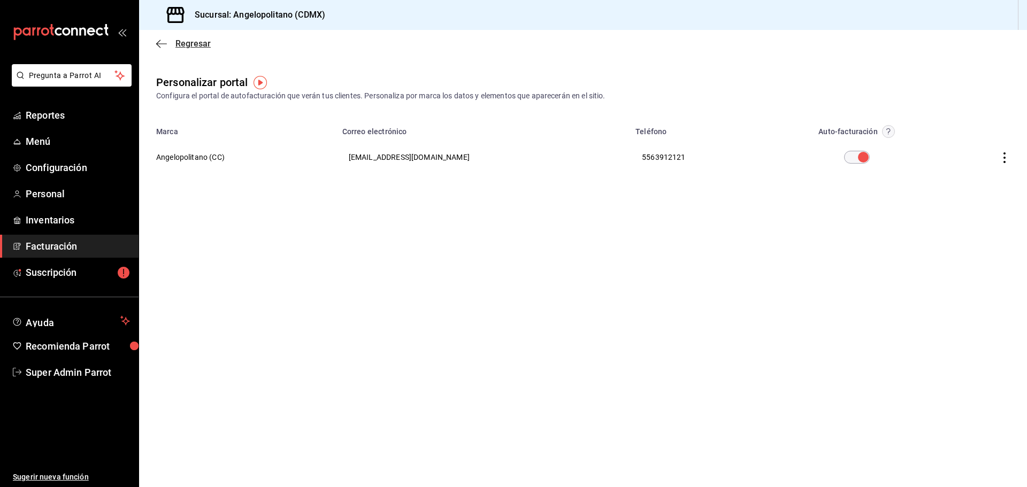
click at [162, 47] on icon "button" at bounding box center [161, 44] width 11 height 10
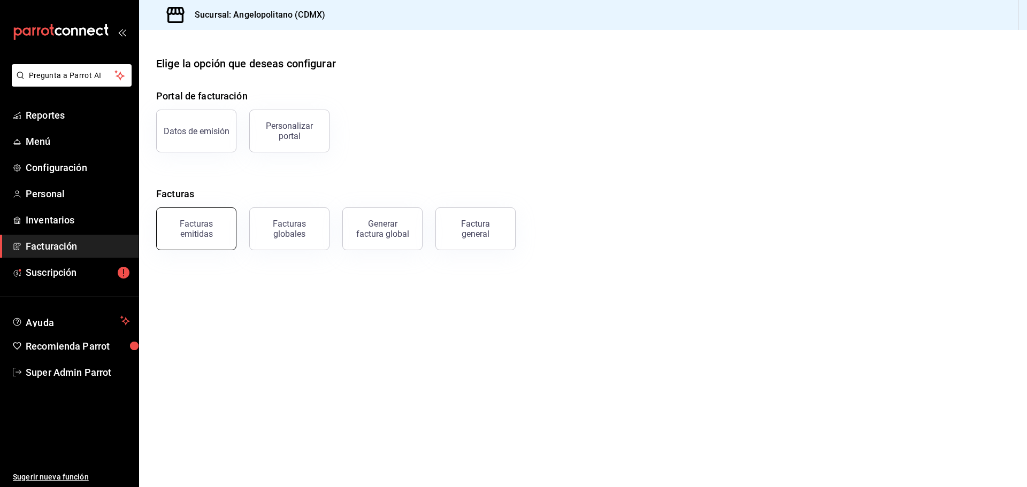
click at [203, 213] on button "Facturas emitidas" at bounding box center [196, 229] width 80 height 43
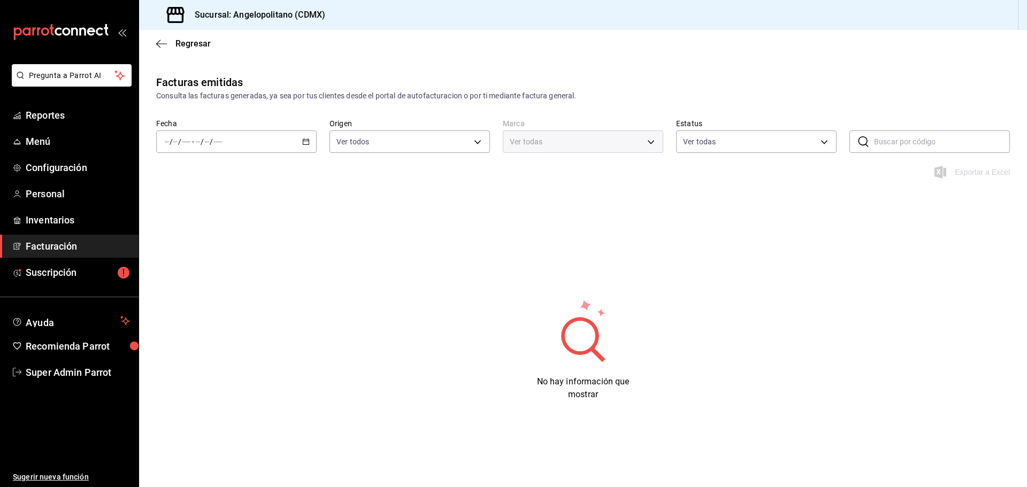
click at [295, 142] on div "/ / - / /" at bounding box center [236, 142] width 160 height 22
click at [202, 292] on span "Rango de fechas" at bounding box center [206, 294] width 83 height 11
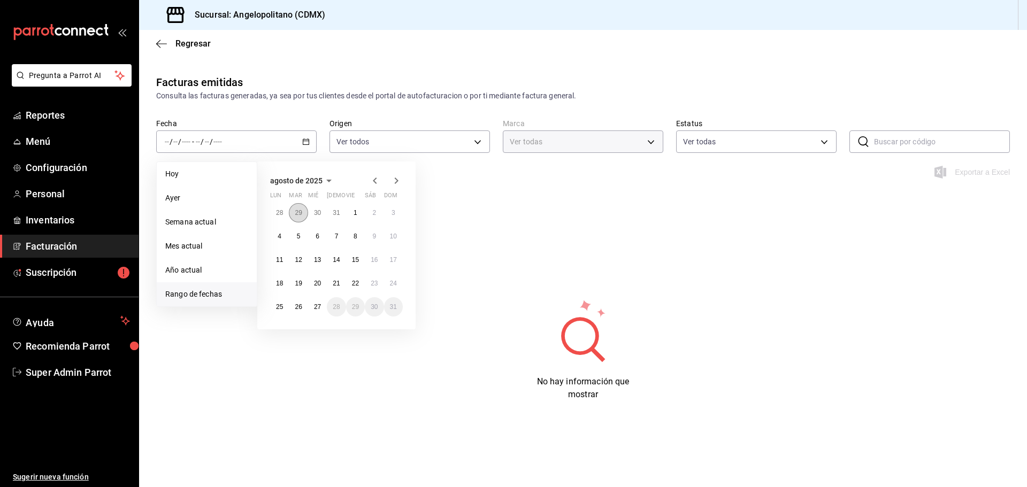
type input "e7b7265c-889c-41a5-bb0c-0e62bdb51750"
click at [353, 207] on button "1" at bounding box center [355, 212] width 19 height 19
click at [355, 212] on abbr "1" at bounding box center [356, 212] width 4 height 7
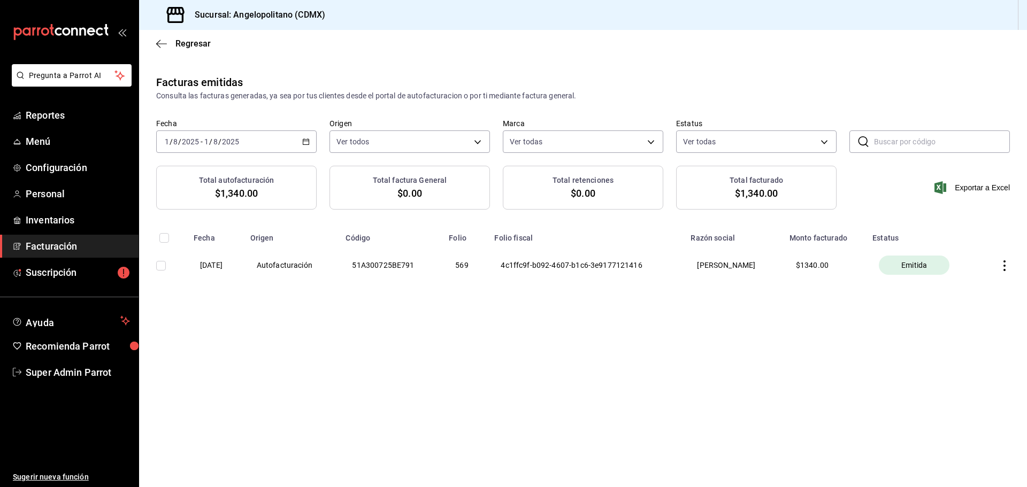
click at [228, 268] on th "[DATE]" at bounding box center [215, 265] width 57 height 45
click at [815, 265] on th "$ 1340.00" at bounding box center [824, 265] width 83 height 45
click at [1009, 258] on th at bounding box center [1004, 265] width 48 height 45
click at [1001, 262] on icon "button" at bounding box center [1004, 266] width 11 height 11
click at [966, 235] on div "Descargar PDF" at bounding box center [970, 239] width 51 height 9
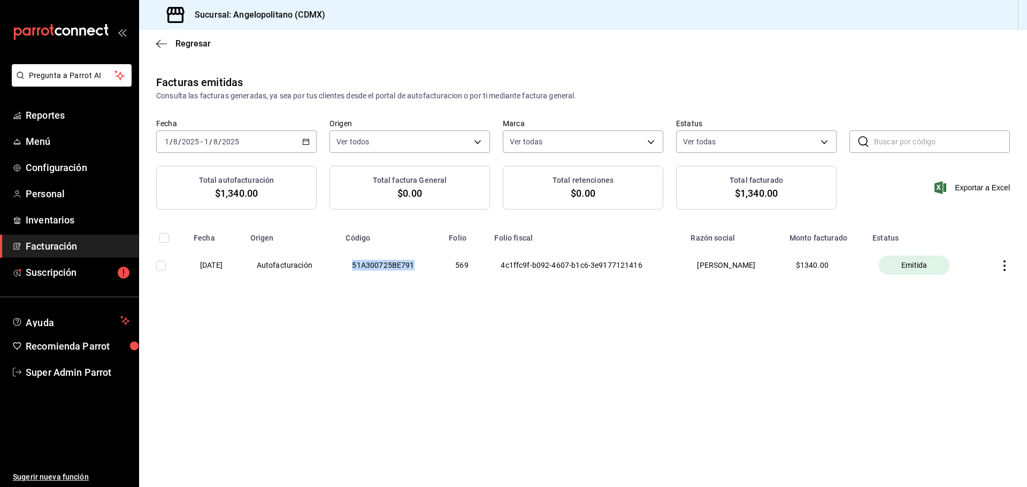
drag, startPoint x: 431, startPoint y: 265, endPoint x: 357, endPoint y: 270, distance: 73.4
click at [357, 270] on th "51A300725BE791" at bounding box center [390, 265] width 103 height 45
copy th "51A300725BE791"
click at [603, 291] on div "Facturas emitidas Consulta las facturas generadas, ya sea por tus clientes desd…" at bounding box center [583, 202] width 888 height 256
click at [397, 263] on th "51A300725BE791" at bounding box center [390, 265] width 103 height 45
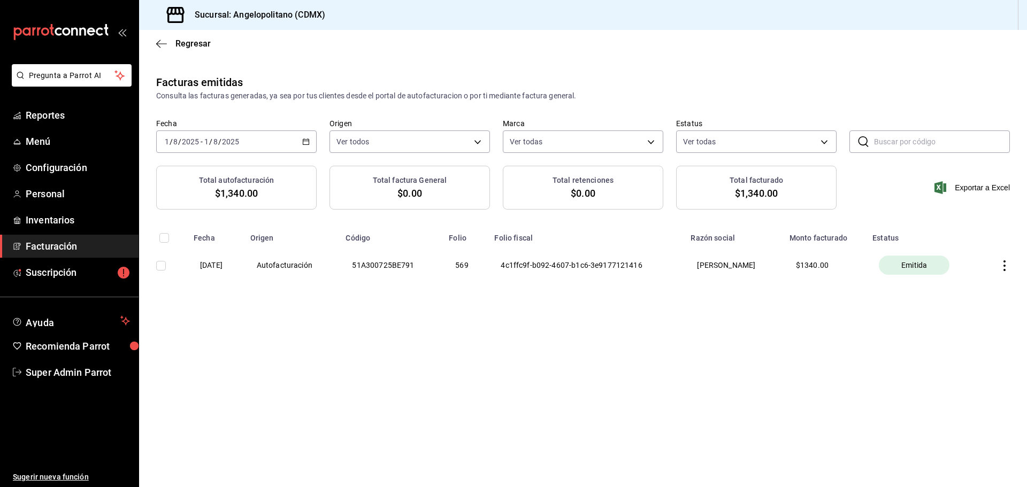
click at [431, 297] on div "Facturas emitidas Consulta las facturas generadas, ya sea por tus clientes desd…" at bounding box center [583, 202] width 888 height 256
drag, startPoint x: 426, startPoint y: 264, endPoint x: 360, endPoint y: 274, distance: 67.2
click at [360, 274] on th "51A300725BE791" at bounding box center [390, 265] width 103 height 45
copy th "51A300725BE791"
drag, startPoint x: 643, startPoint y: 327, endPoint x: 647, endPoint y: 125, distance: 201.7
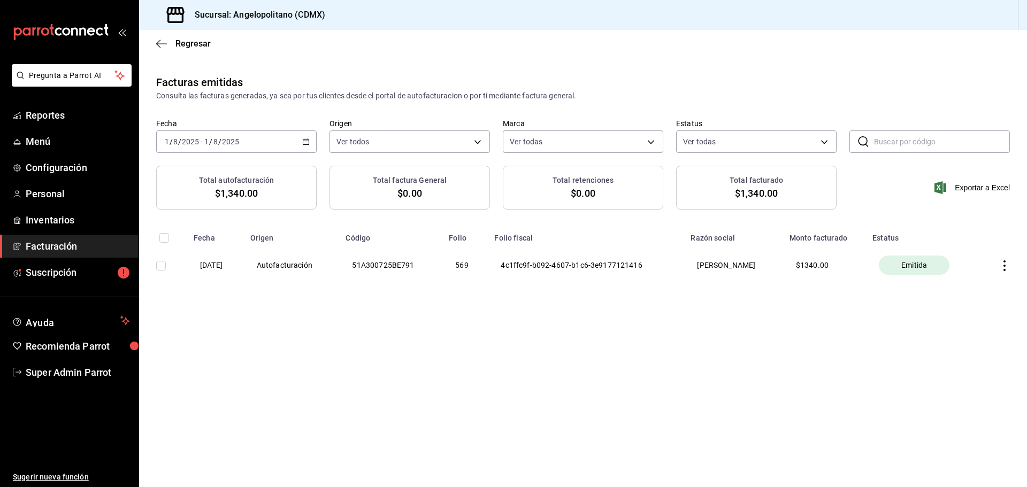
click at [645, 315] on div "Facturas emitidas Consulta las facturas generadas, ya sea por tus clientes desd…" at bounding box center [583, 202] width 888 height 256
click at [1007, 263] on icon "button" at bounding box center [1004, 266] width 11 height 11
click at [958, 241] on div "Descargar PDF" at bounding box center [970, 239] width 51 height 9
click at [164, 40] on icon "button" at bounding box center [161, 44] width 11 height 10
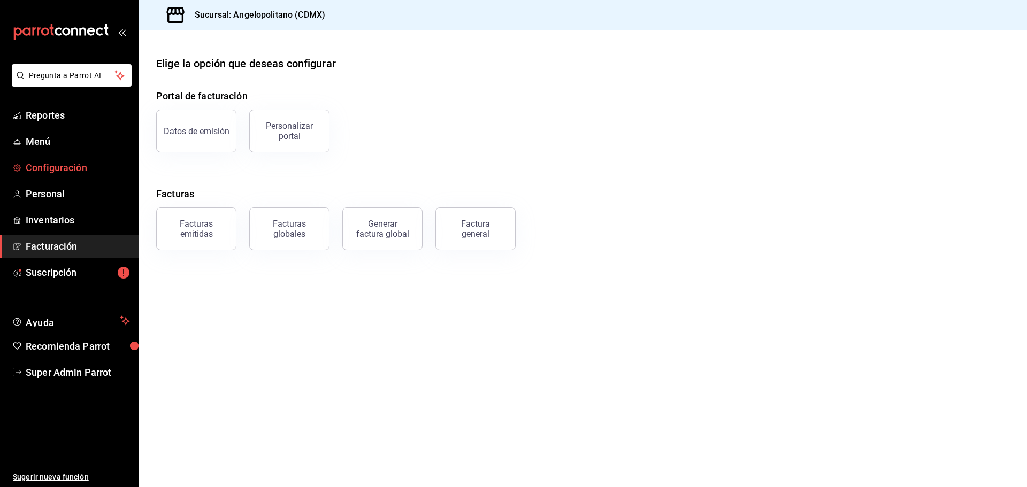
click at [50, 158] on link "Configuración" at bounding box center [69, 167] width 139 height 23
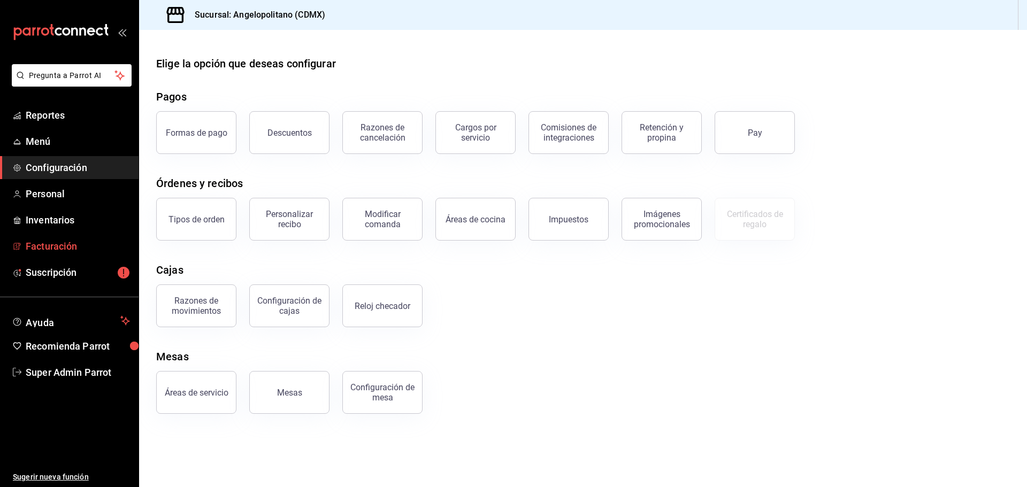
click at [72, 254] on link "Facturación" at bounding box center [69, 246] width 139 height 23
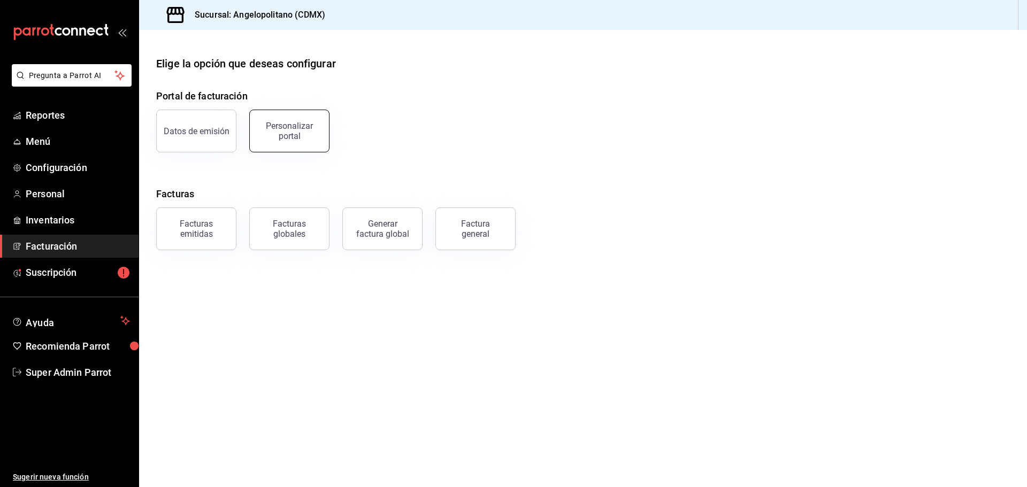
click at [292, 140] on div "Personalizar portal" at bounding box center [289, 131] width 66 height 20
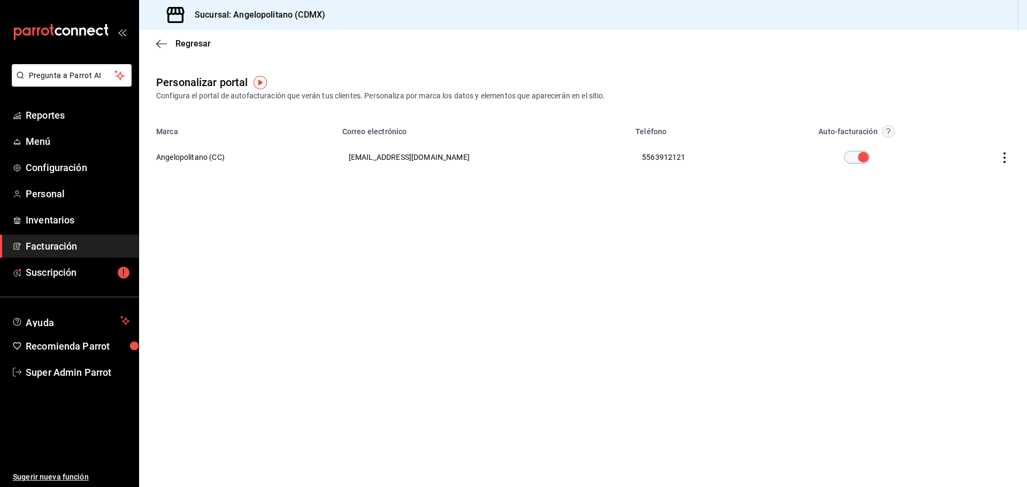
click at [1005, 156] on icon "button" at bounding box center [1004, 157] width 11 height 11
click at [944, 146] on span "Editar" at bounding box center [934, 144] width 36 height 10
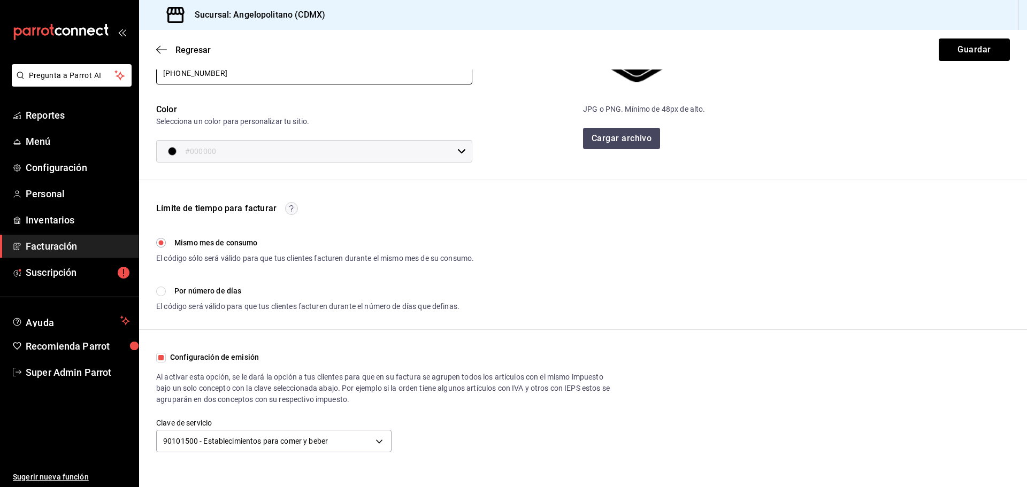
scroll to position [169, 0]
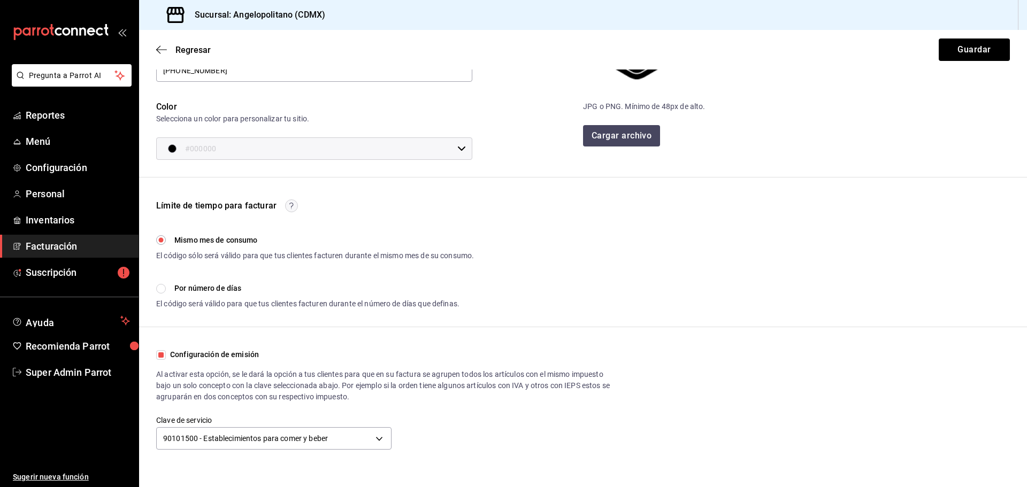
click at [286, 205] on circle "button" at bounding box center [292, 206] width 12 height 12
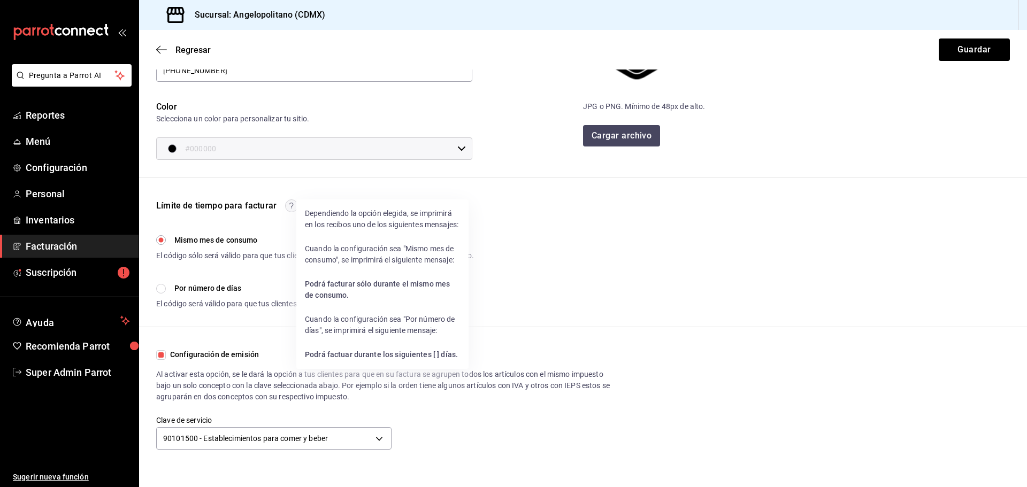
click at [540, 205] on div at bounding box center [513, 243] width 1027 height 487
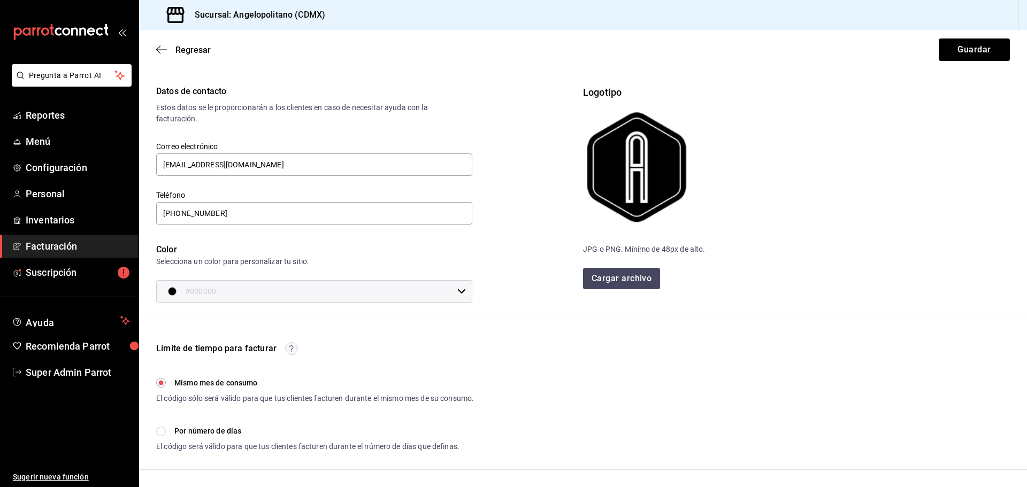
scroll to position [0, 0]
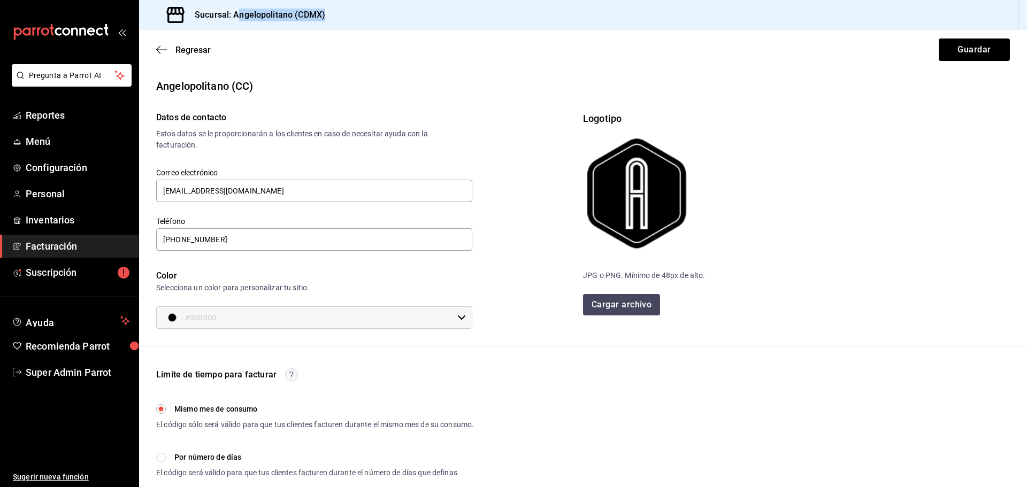
drag, startPoint x: 239, startPoint y: 15, endPoint x: 351, endPoint y: 14, distance: 112.9
click at [351, 14] on div "Sucursal: Angelopolitano (CDMX)" at bounding box center [583, 15] width 888 height 30
click at [353, 47] on div "Regresar Guardar" at bounding box center [583, 50] width 888 height 40
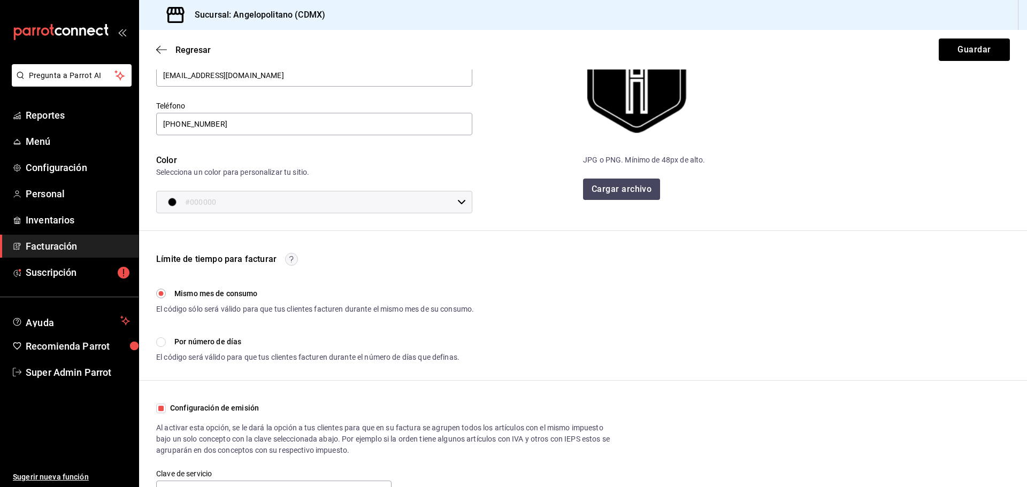
scroll to position [169, 0]
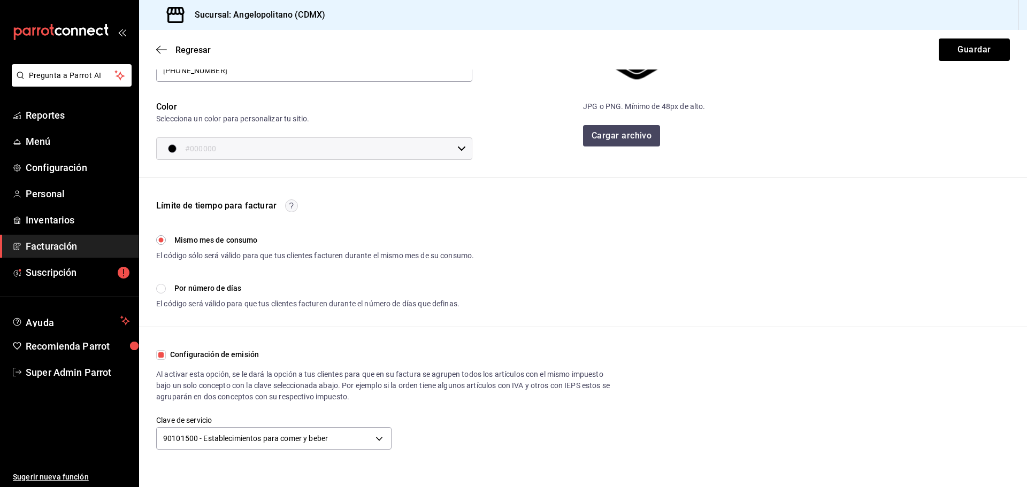
click at [158, 43] on div "Regresar Guardar" at bounding box center [583, 50] width 888 height 40
click at [158, 47] on icon "button" at bounding box center [161, 50] width 11 height 10
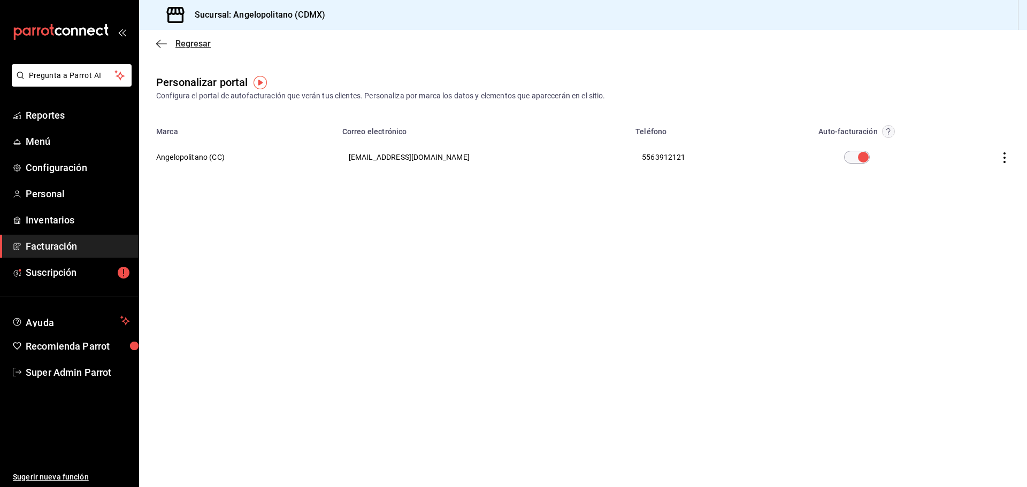
click at [169, 44] on span "Regresar" at bounding box center [183, 44] width 55 height 10
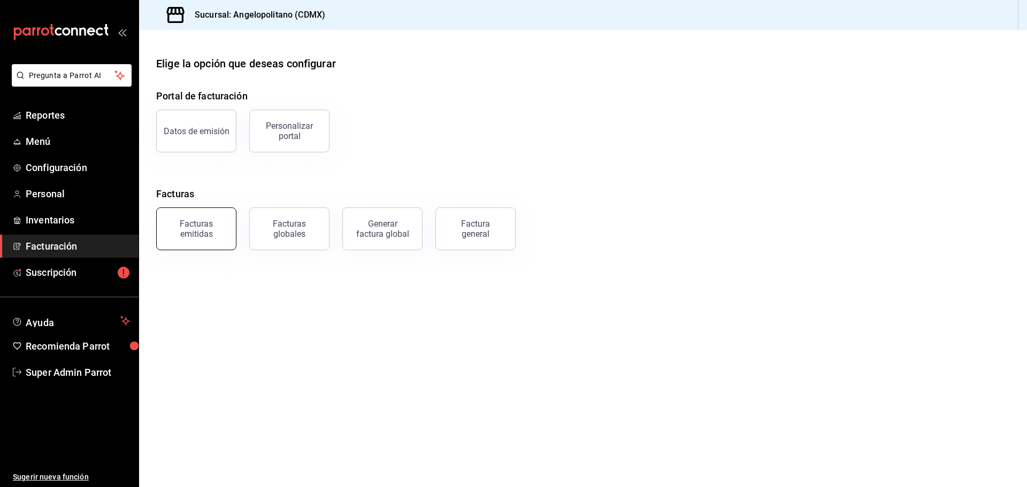
click at [212, 226] on div "Facturas emitidas" at bounding box center [196, 229] width 66 height 20
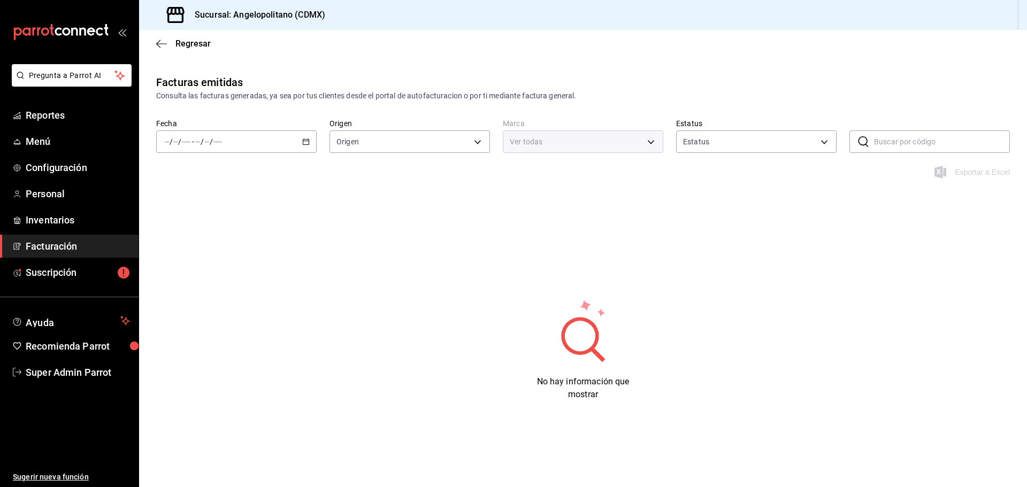
type input "ORDER_INVOICE,GENERAL_INVOICE"
type input "ACTIVE,PENDING_CANCELLATION,CANCELLED,PRE_CANCELLED"
type input "e7b7265c-889c-41a5-bb0c-0e62bdb51750"
click at [307, 140] on icon "button" at bounding box center [305, 141] width 7 height 7
click at [374, 265] on div "Facturas emitidas Consulta las facturas generadas, ya sea por tus clientes desd…" at bounding box center [583, 259] width 888 height 370
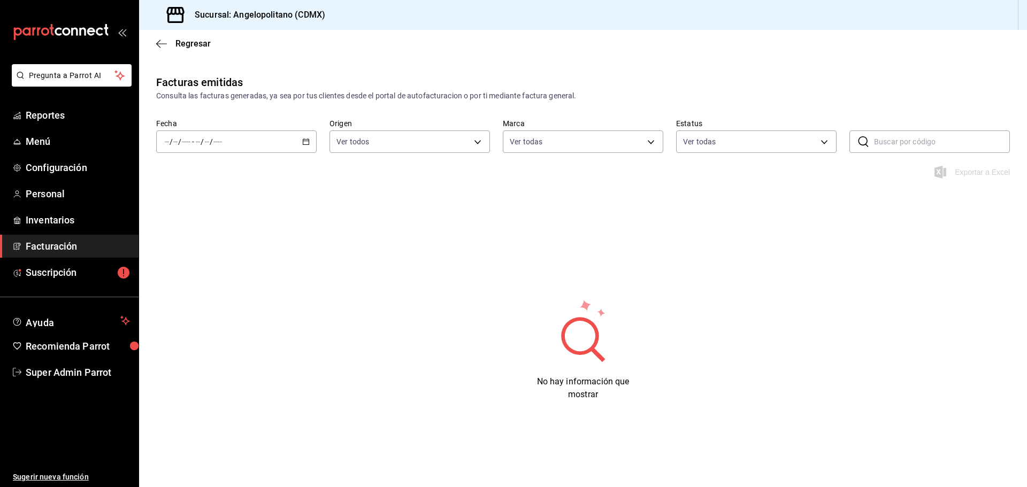
click at [296, 140] on div "/ / - / /" at bounding box center [236, 142] width 160 height 22
click at [206, 249] on span "Mes actual" at bounding box center [206, 246] width 83 height 11
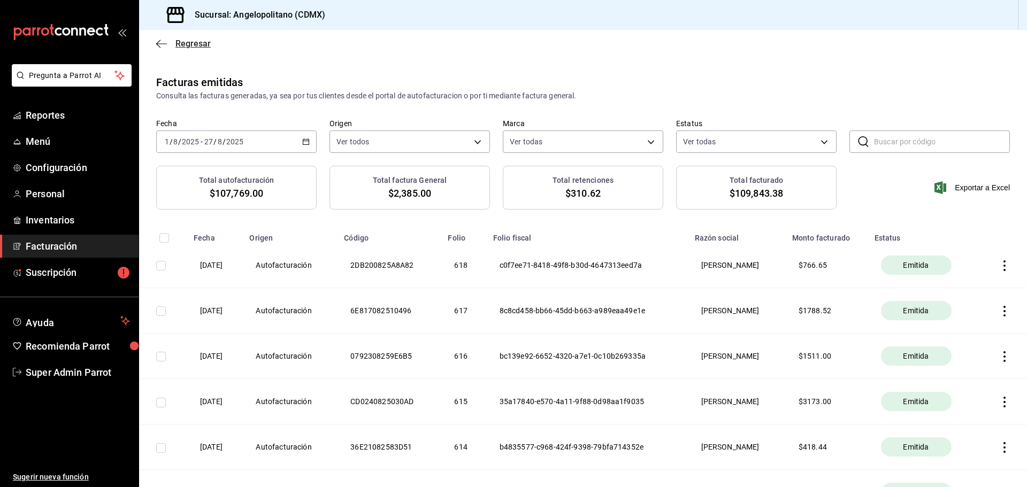
click at [166, 45] on icon "button" at bounding box center [161, 44] width 11 height 10
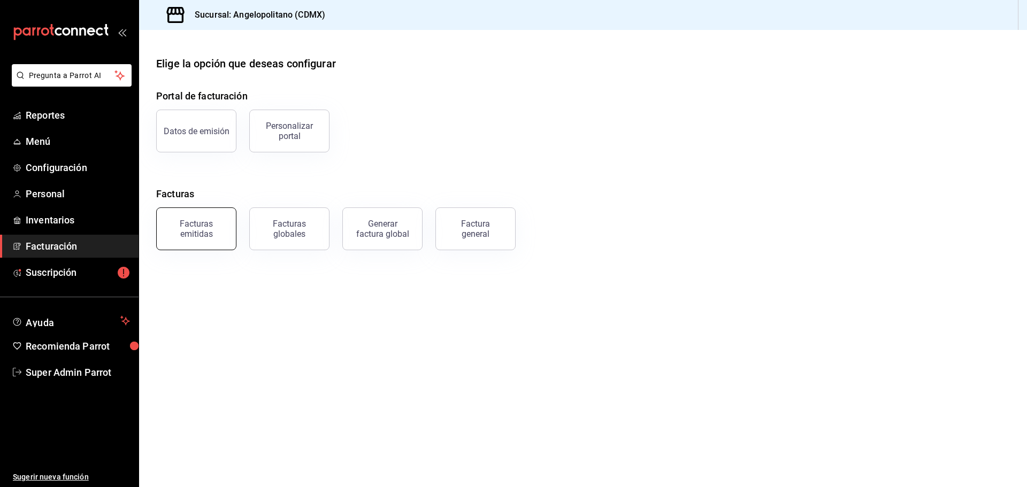
click at [201, 220] on div "Facturas emitidas" at bounding box center [196, 229] width 66 height 20
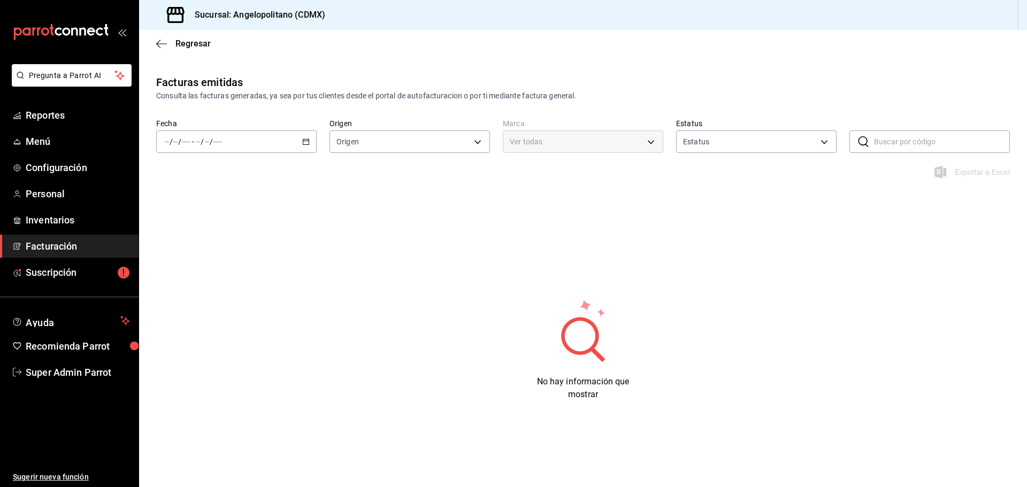
type input "ORDER_INVOICE,GENERAL_INVOICE"
type input "ACTIVE,PENDING_CANCELLATION,CANCELLED,PRE_CANCELLED"
click at [157, 47] on icon "button" at bounding box center [161, 44] width 11 height 10
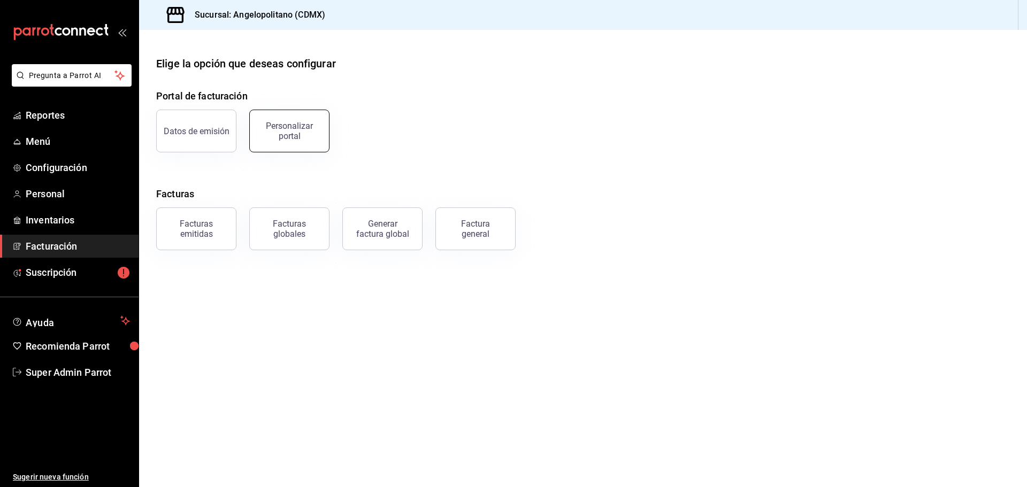
click at [273, 124] on div "Personalizar portal" at bounding box center [289, 131] width 66 height 20
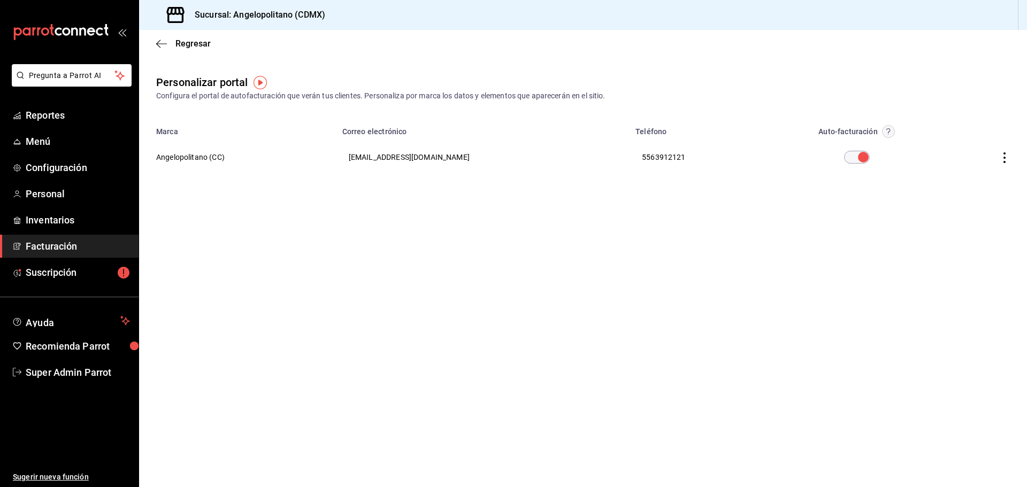
click at [1004, 156] on icon "button" at bounding box center [1004, 157] width 11 height 11
click at [970, 150] on li "Editar" at bounding box center [956, 144] width 107 height 27
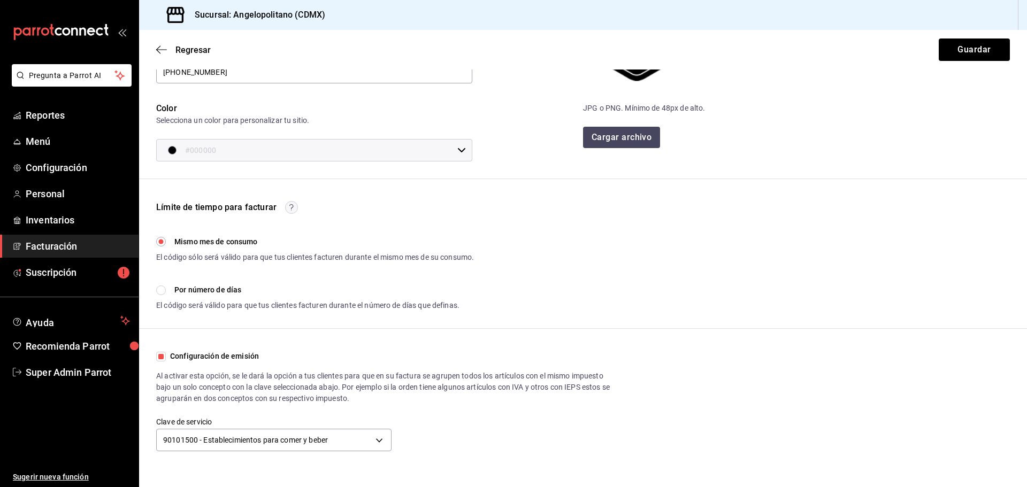
scroll to position [169, 0]
click at [159, 292] on input "Por número de días" at bounding box center [161, 289] width 10 height 10
radio input "true"
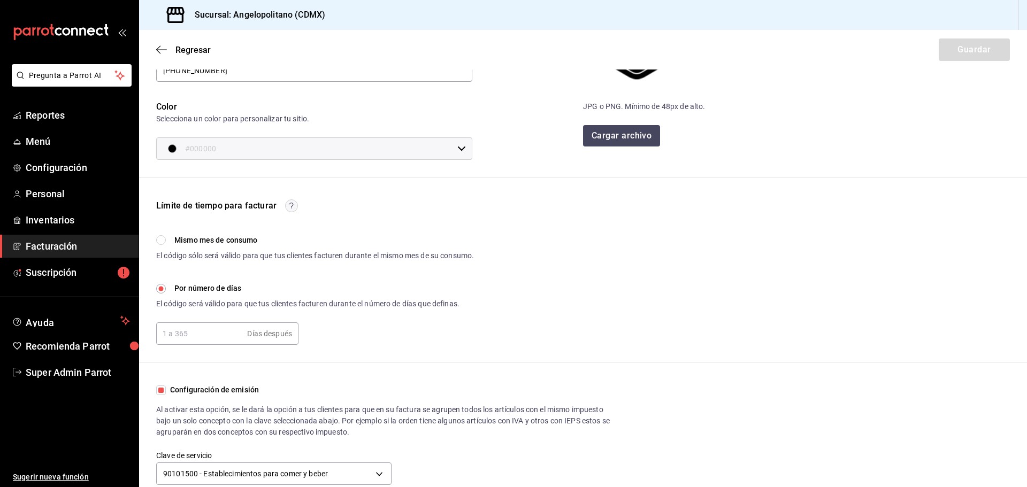
click at [205, 332] on input "text" at bounding box center [199, 333] width 87 height 21
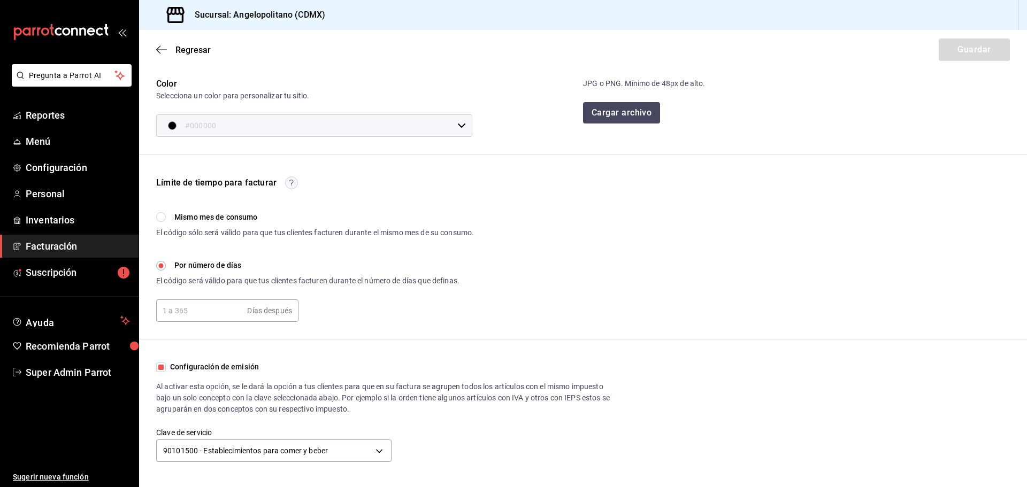
scroll to position [204, 0]
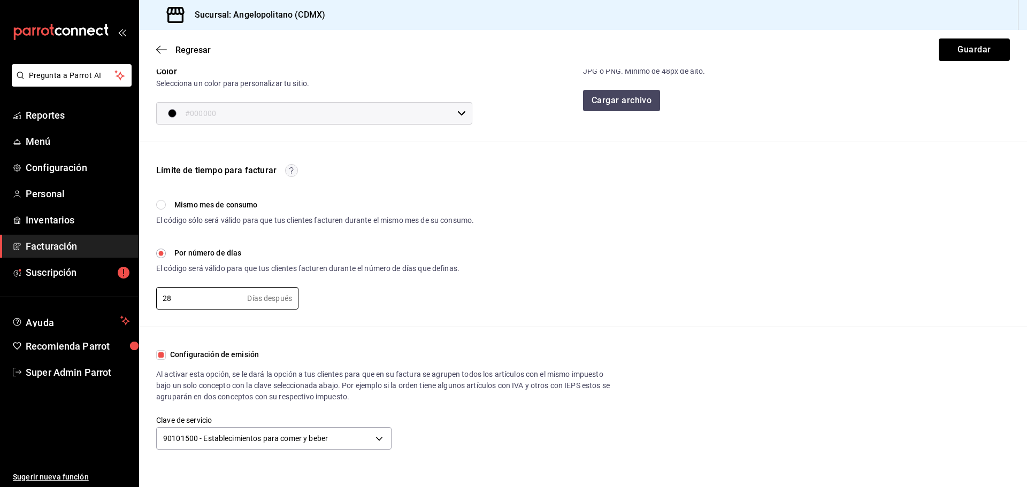
type input "28"
